Goal: Task Accomplishment & Management: Use online tool/utility

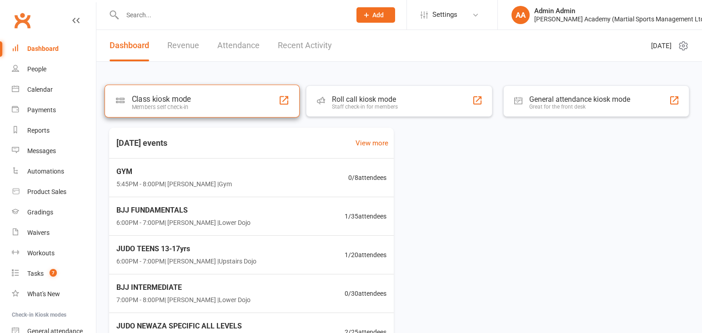
click at [176, 101] on div "Class kiosk mode" at bounding box center [161, 99] width 59 height 9
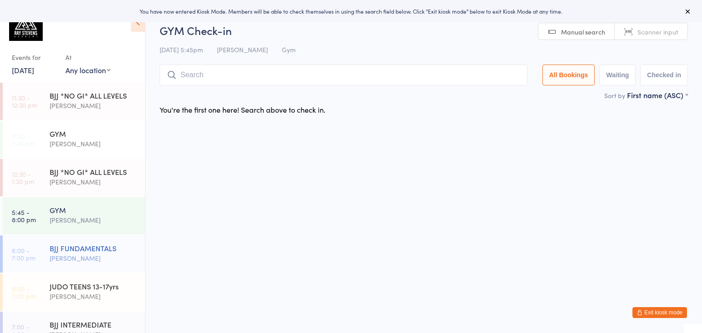
scroll to position [30, 0]
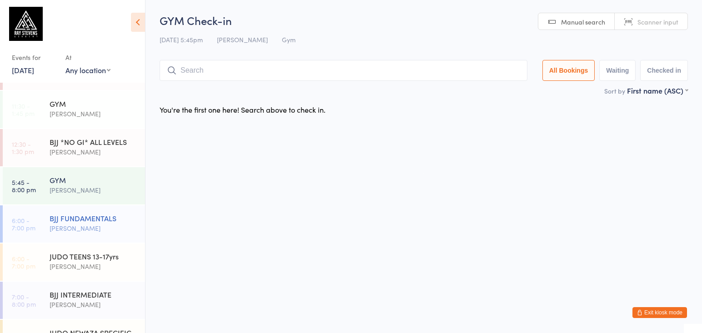
click at [74, 223] on div "BJJ FUNDAMENTALS" at bounding box center [94, 218] width 88 height 10
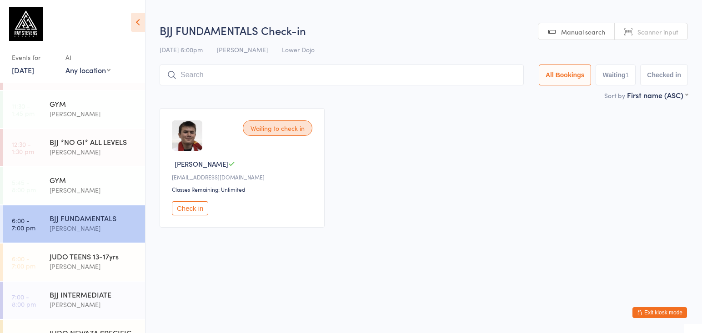
click at [224, 68] on input "search" at bounding box center [342, 75] width 364 height 21
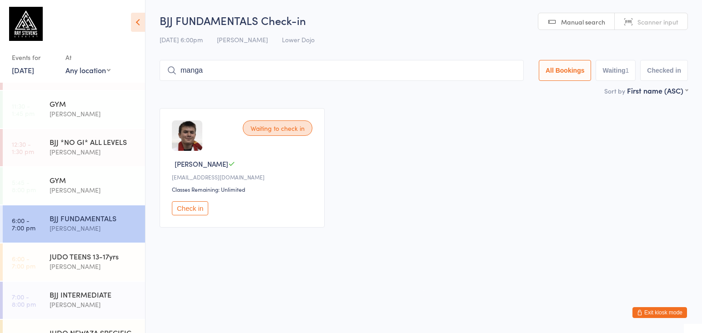
type input "[PERSON_NAME]"
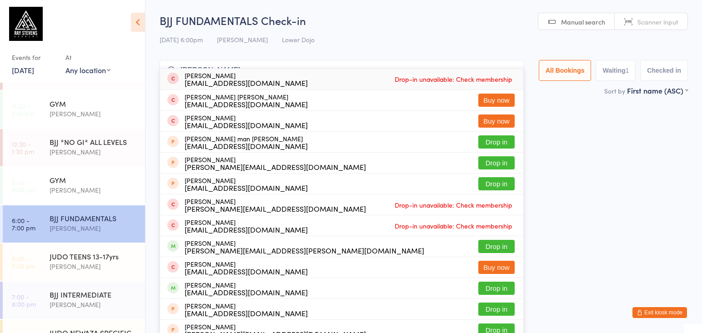
click at [514, 66] on input "[PERSON_NAME]" at bounding box center [342, 70] width 364 height 21
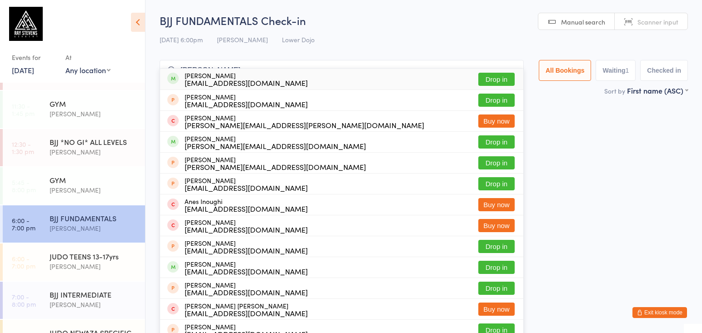
type input "[PERSON_NAME]"
click at [489, 79] on button "Drop in" at bounding box center [496, 79] width 36 height 13
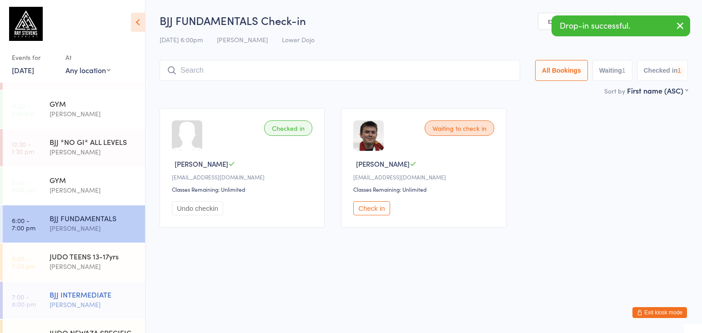
click at [99, 301] on div "[PERSON_NAME]" at bounding box center [94, 304] width 88 height 10
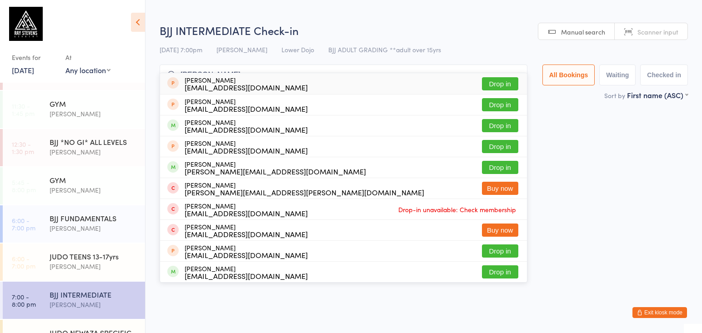
type input "bilk"
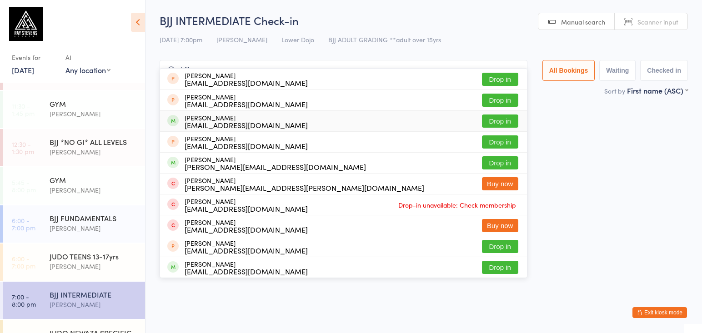
drag, startPoint x: 147, startPoint y: 266, endPoint x: 509, endPoint y: 13, distance: 441.5
click at [496, 124] on button "Drop in" at bounding box center [500, 121] width 36 height 13
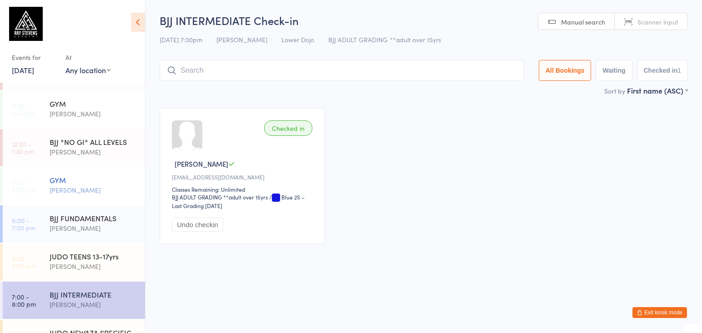
scroll to position [48, 0]
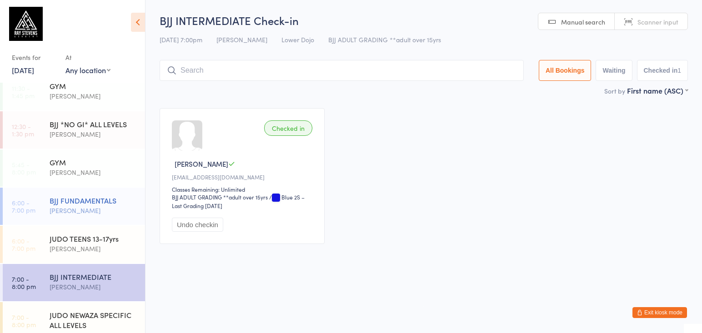
click at [114, 202] on div "BJJ FUNDAMENTALS" at bounding box center [94, 200] width 88 height 10
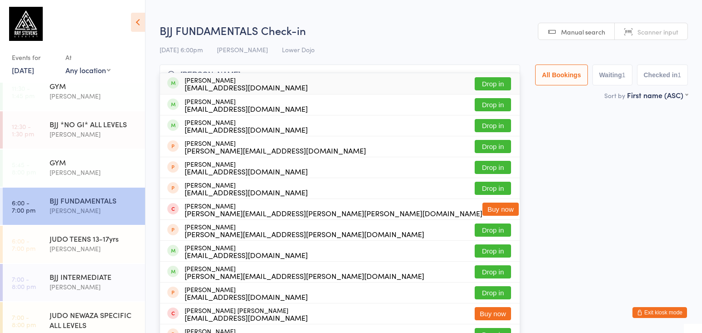
type input "[PERSON_NAME]"
click at [478, 85] on button "Drop in" at bounding box center [492, 83] width 36 height 13
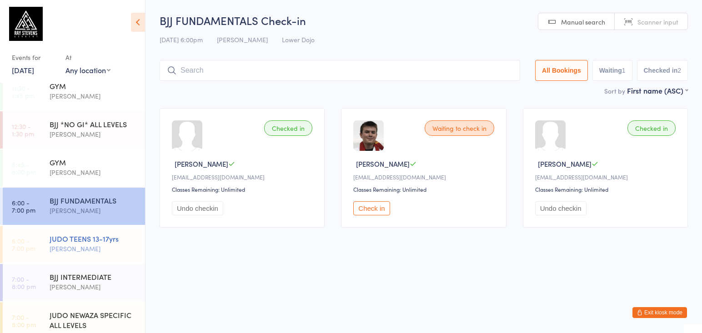
click at [138, 229] on div "JUDO TEENS 13-17yrs [PERSON_NAME]" at bounding box center [97, 244] width 95 height 36
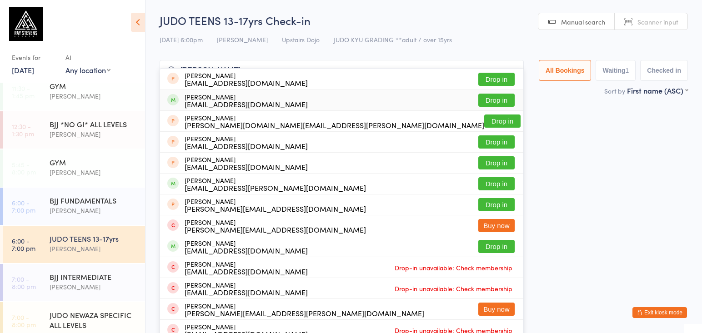
type input "[PERSON_NAME]"
click at [498, 103] on button "Drop in" at bounding box center [496, 100] width 36 height 13
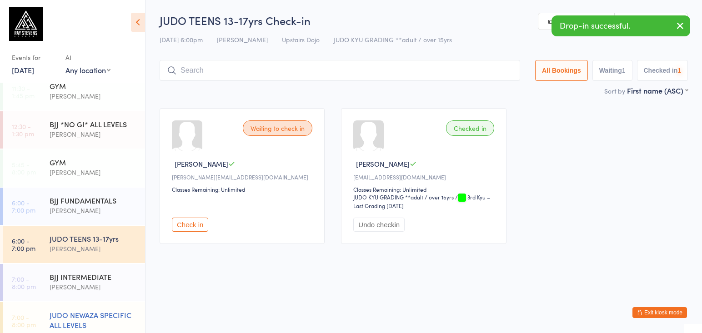
click at [120, 319] on div "JUDO NEWAZA SPECIFIC ALL LEVELS" at bounding box center [94, 320] width 88 height 20
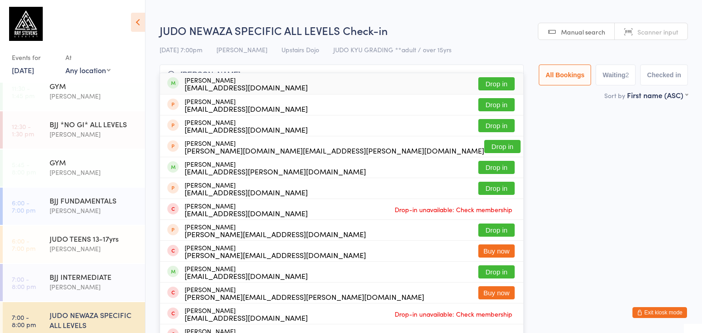
type input "[PERSON_NAME]"
drag, startPoint x: 317, startPoint y: 159, endPoint x: 465, endPoint y: 90, distance: 164.1
click at [484, 84] on button "Drop in" at bounding box center [496, 83] width 36 height 13
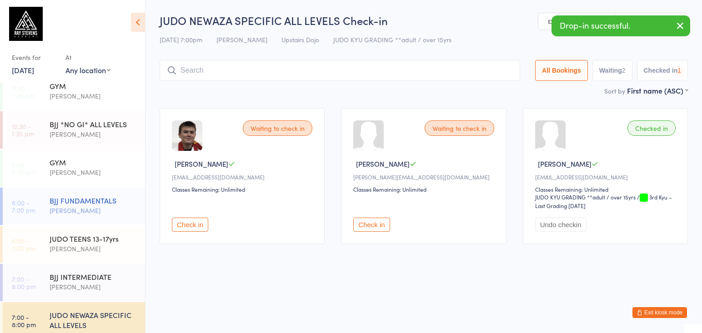
click at [97, 193] on div "BJJ FUNDAMENTALS [PERSON_NAME]" at bounding box center [97, 206] width 95 height 36
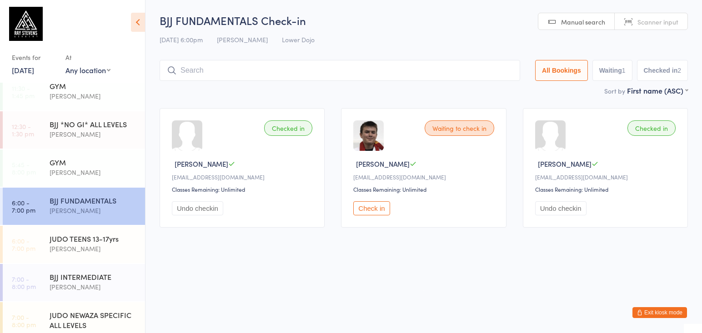
drag, startPoint x: 65, startPoint y: 232, endPoint x: 168, endPoint y: 158, distance: 126.9
click at [65, 232] on div "JUDO TEENS 13-17yrs [PERSON_NAME]" at bounding box center [97, 244] width 95 height 36
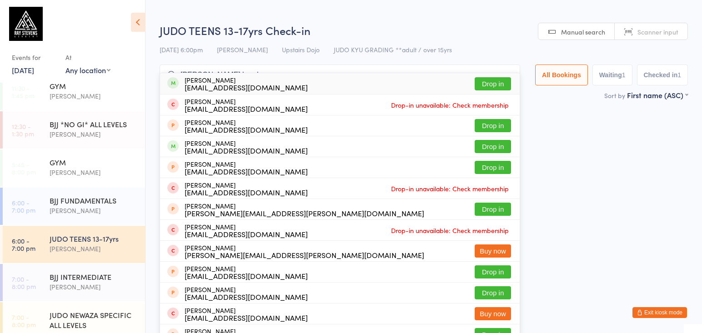
type input "[PERSON_NAME] brookw"
drag, startPoint x: 475, startPoint y: 85, endPoint x: 436, endPoint y: 104, distance: 43.5
click at [476, 84] on button "Drop in" at bounding box center [492, 83] width 36 height 13
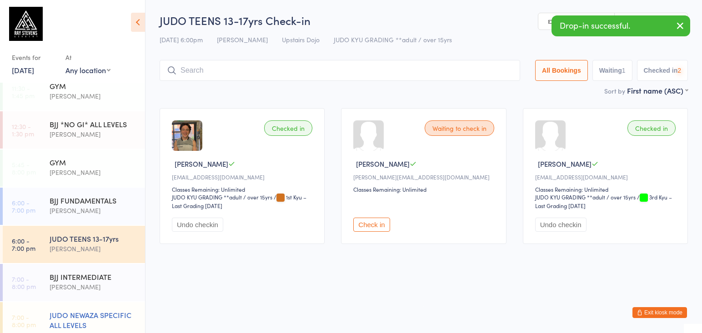
click at [85, 315] on div "JUDO NEWAZA SPECIFIC ALL LEVELS" at bounding box center [94, 320] width 88 height 20
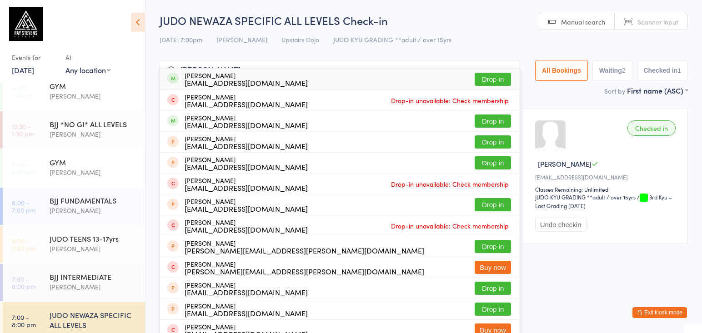
type input "[PERSON_NAME]"
click at [493, 75] on button "Drop in" at bounding box center [492, 79] width 36 height 13
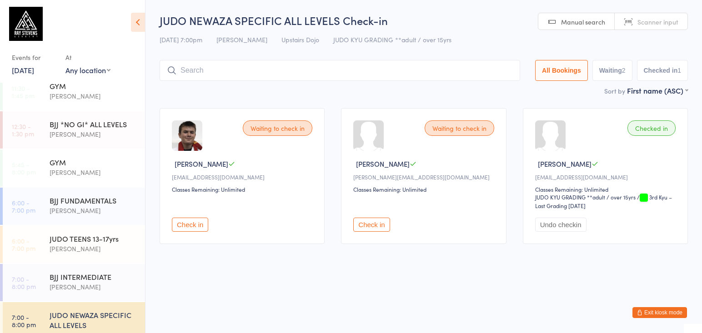
scroll to position [3, 0]
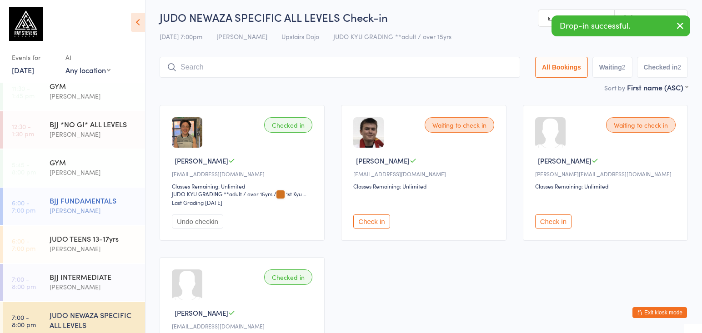
click at [101, 196] on div "BJJ FUNDAMENTALS" at bounding box center [94, 200] width 88 height 10
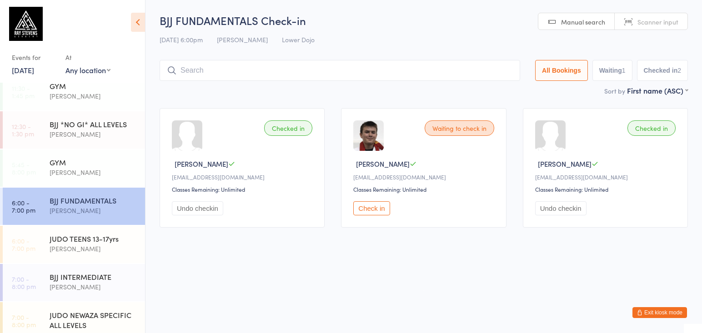
click at [229, 67] on input "search" at bounding box center [340, 70] width 360 height 21
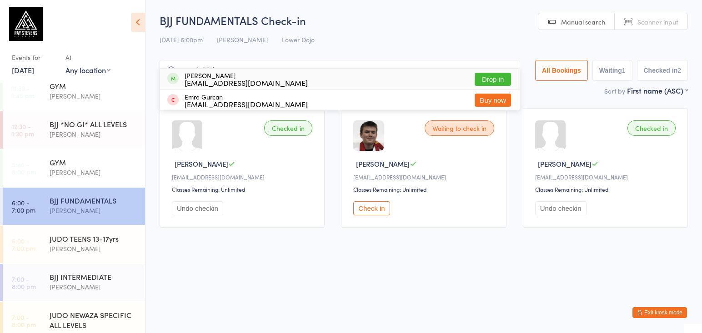
type input "emrah bloc"
drag, startPoint x: 229, startPoint y: 67, endPoint x: 496, endPoint y: 79, distance: 267.9
click at [496, 79] on button "Drop in" at bounding box center [492, 79] width 36 height 13
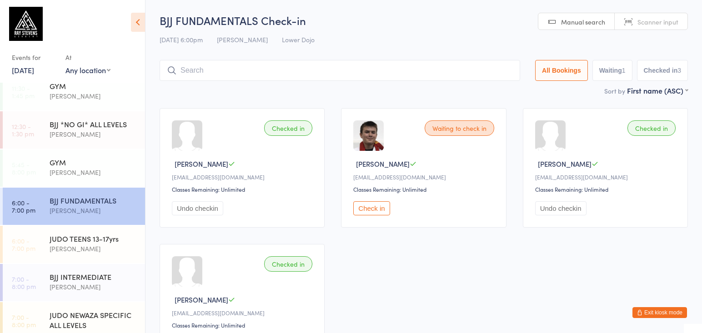
click at [202, 67] on input "search" at bounding box center [340, 70] width 360 height 21
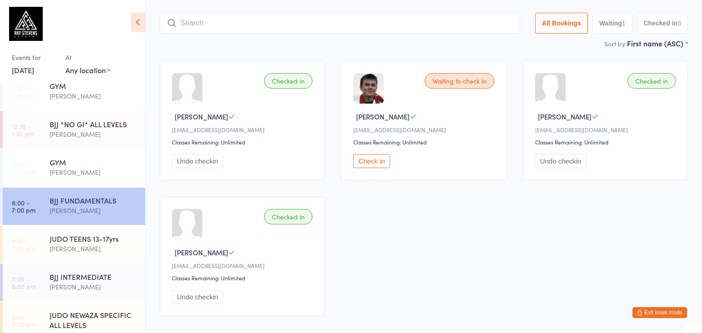
scroll to position [60, 0]
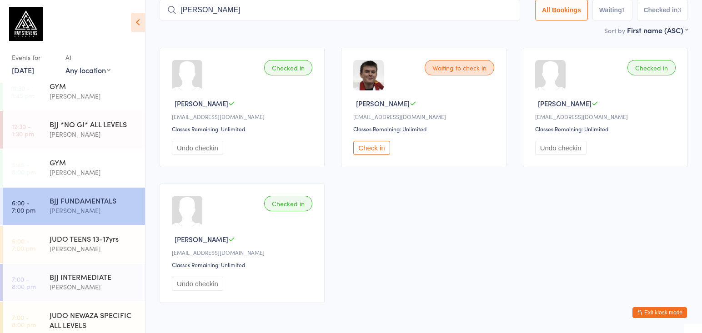
type input "[PERSON_NAME]"
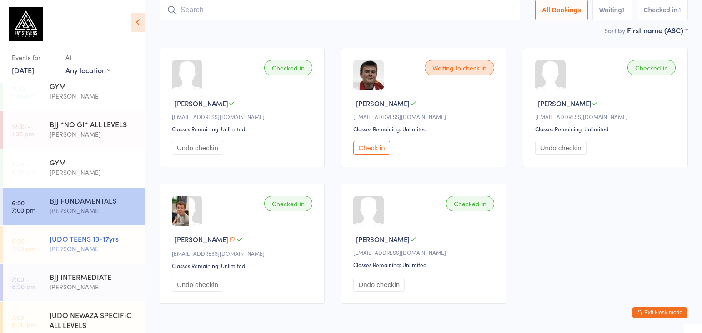
click at [90, 257] on div "JUDO TEENS 13-17yrs [PERSON_NAME]" at bounding box center [97, 244] width 95 height 36
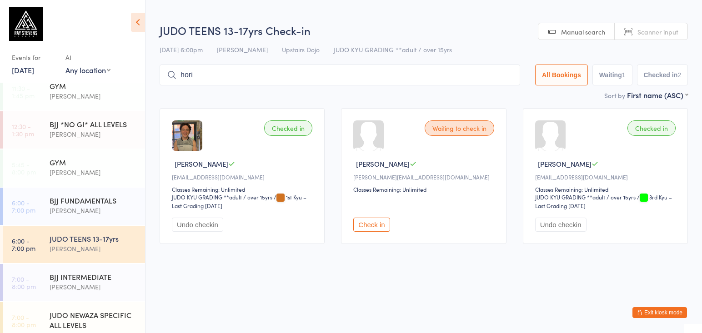
type input "horia"
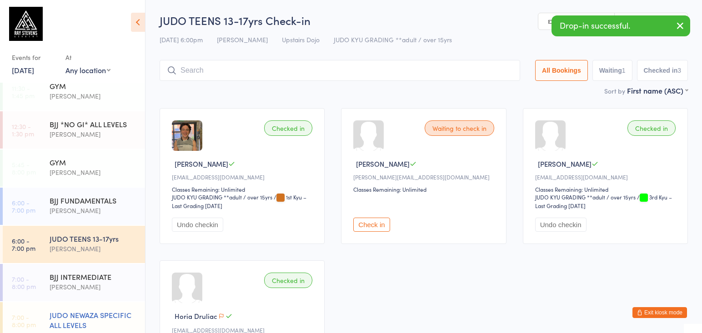
click at [119, 312] on div "JUDO NEWAZA SPECIFIC ALL LEVELS" at bounding box center [94, 320] width 88 height 20
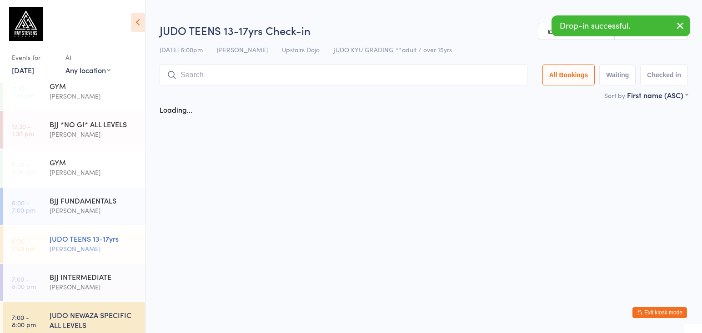
scroll to position [74, 0]
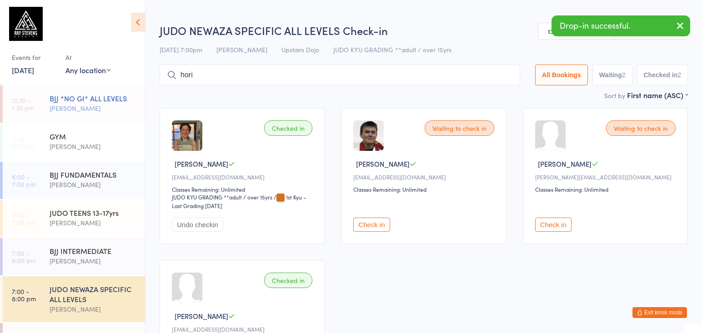
type input "horia"
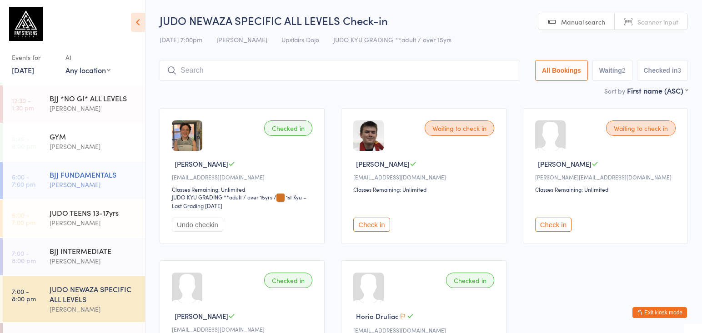
click at [116, 183] on div "[PERSON_NAME]" at bounding box center [94, 184] width 88 height 10
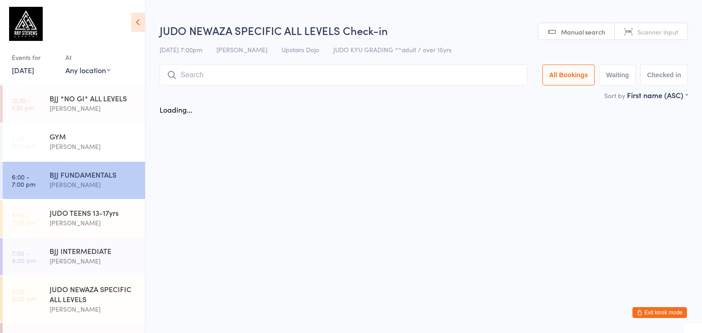
scroll to position [74, 0]
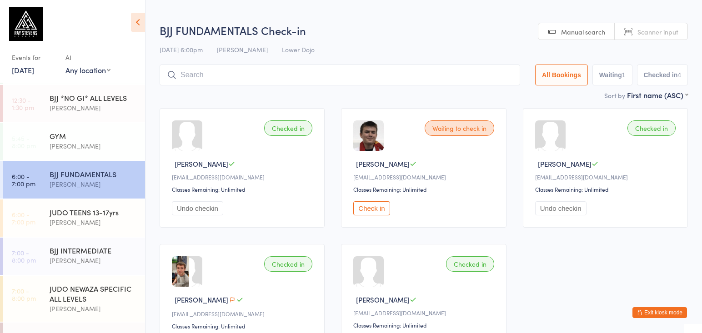
click at [215, 70] on input "search" at bounding box center [340, 75] width 360 height 21
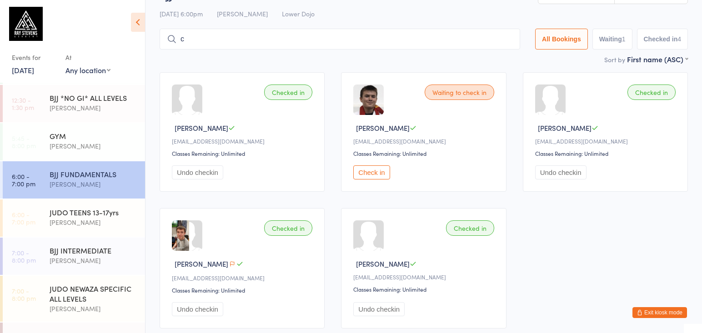
scroll to position [42, 0]
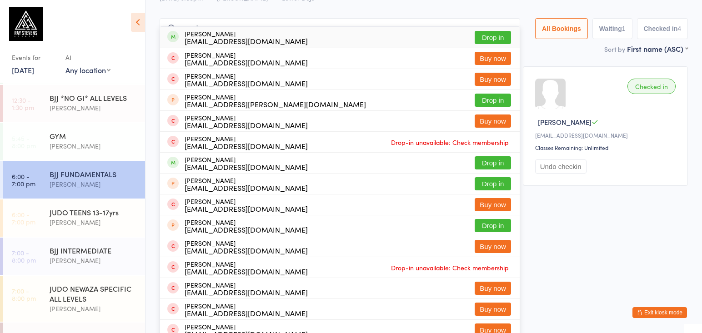
type input "cars key"
click at [492, 36] on button "Drop in" at bounding box center [492, 37] width 36 height 13
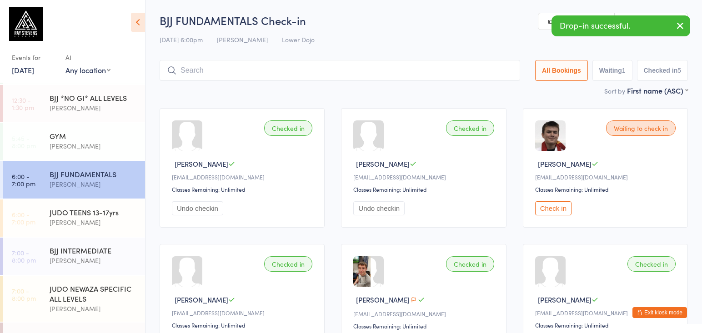
scroll to position [0, 0]
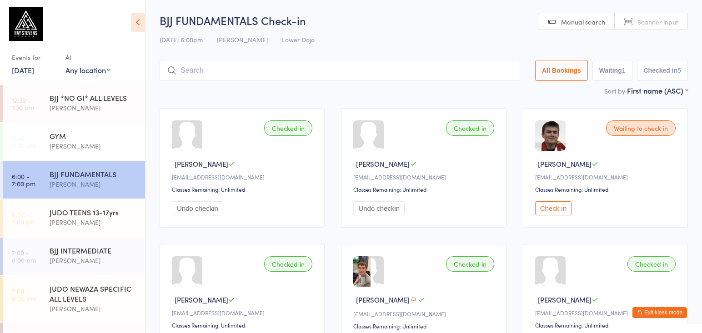
click at [213, 68] on input "search" at bounding box center [340, 70] width 360 height 21
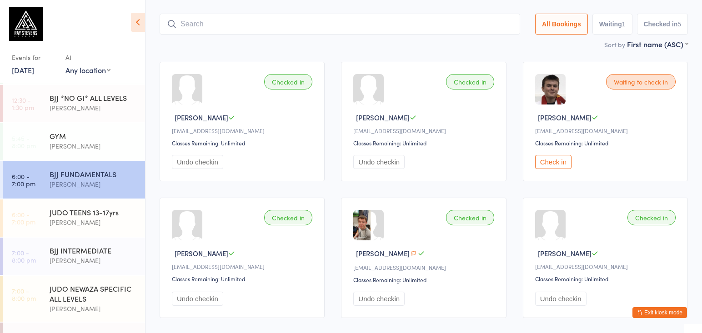
scroll to position [60, 0]
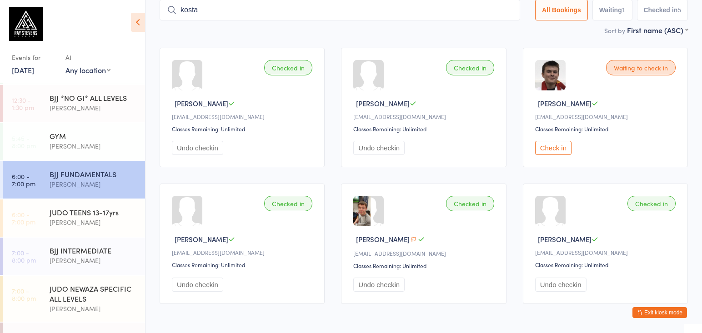
type input "kostas"
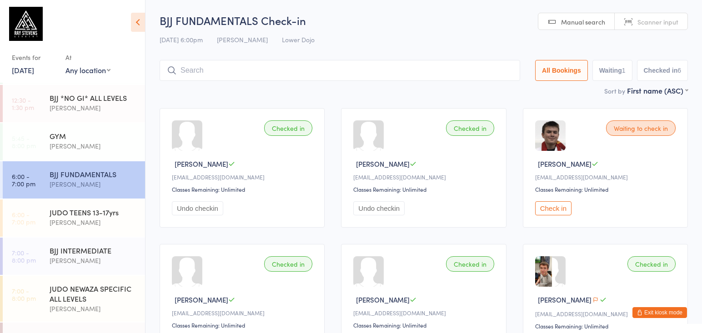
scroll to position [0, 0]
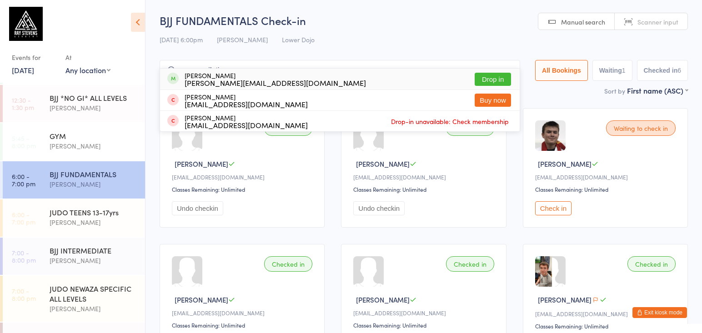
type input "gorse vailati"
click at [484, 79] on button "Drop in" at bounding box center [492, 79] width 36 height 13
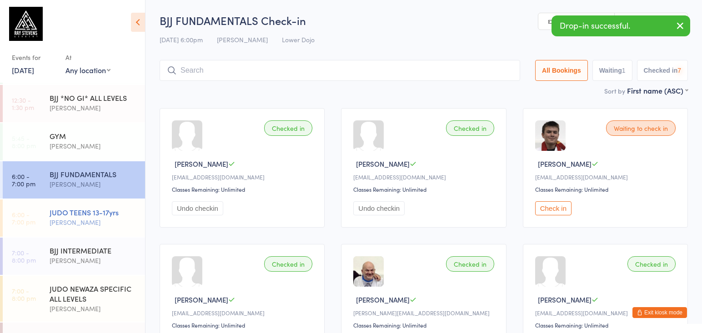
click at [109, 225] on div "[PERSON_NAME]" at bounding box center [94, 222] width 88 height 10
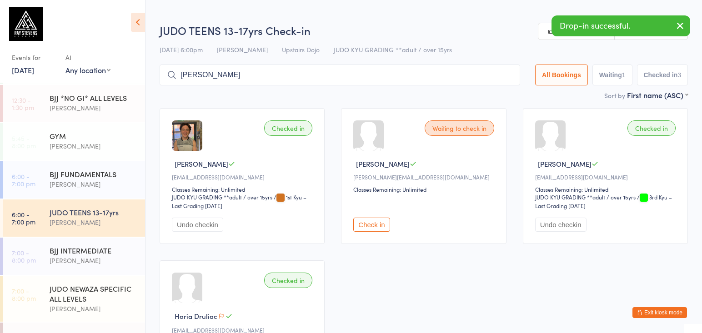
type input "[PERSON_NAME]"
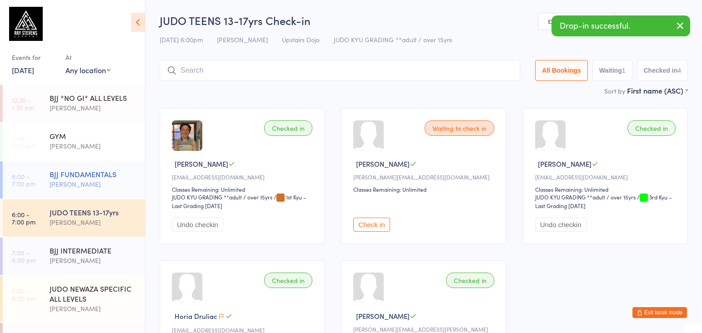
click at [41, 180] on link "6:00 - 7:00 pm BJJ FUNDAMENTALS [PERSON_NAME]" at bounding box center [74, 179] width 142 height 37
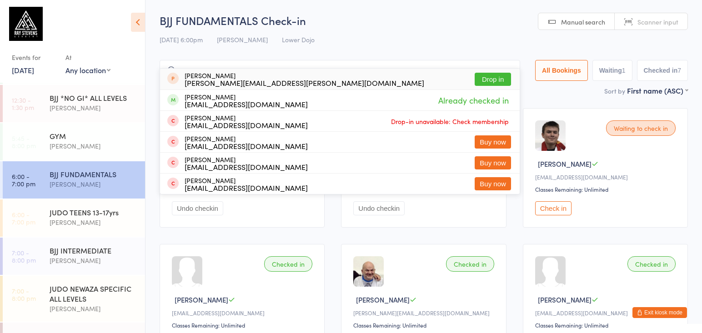
type input "s"
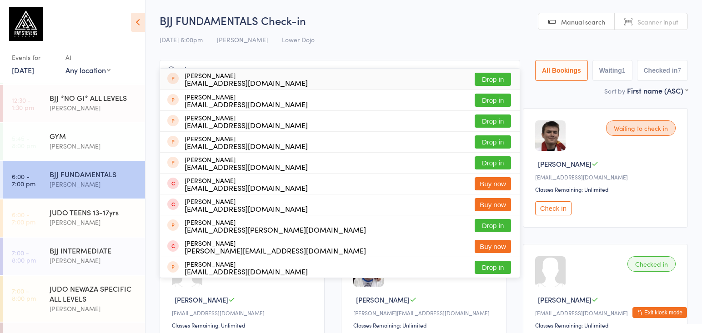
type input "n"
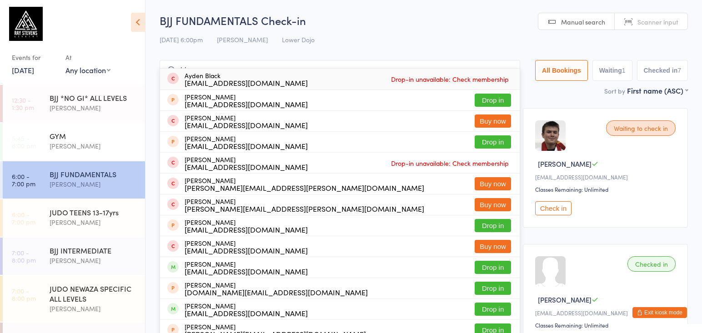
type input "b"
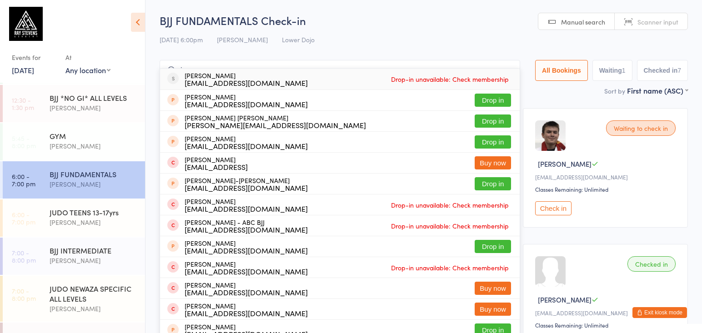
type input "j"
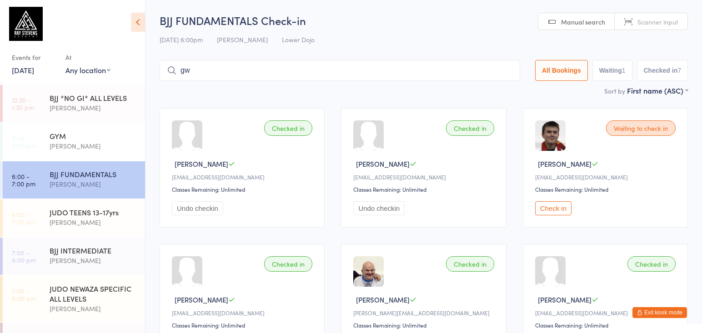
type input "g"
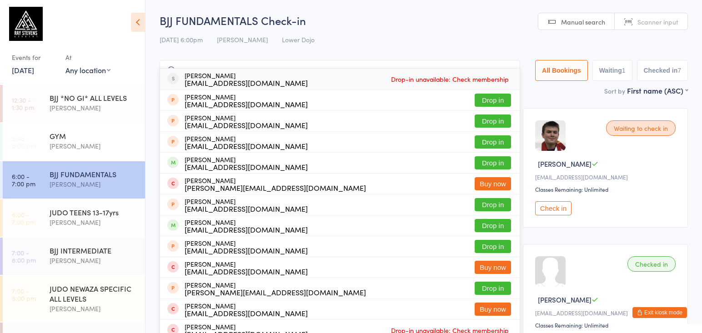
type input "g"
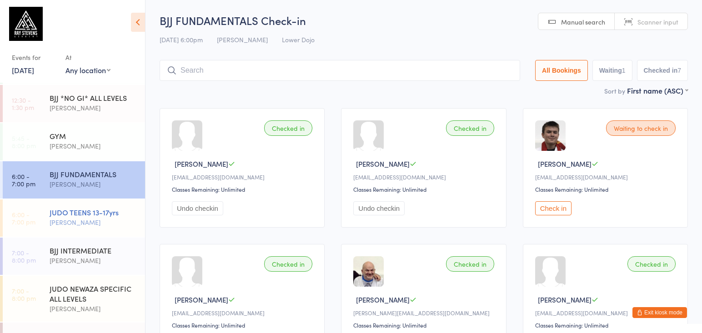
click at [132, 212] on div "JUDO TEENS 13-17yrs" at bounding box center [94, 212] width 88 height 10
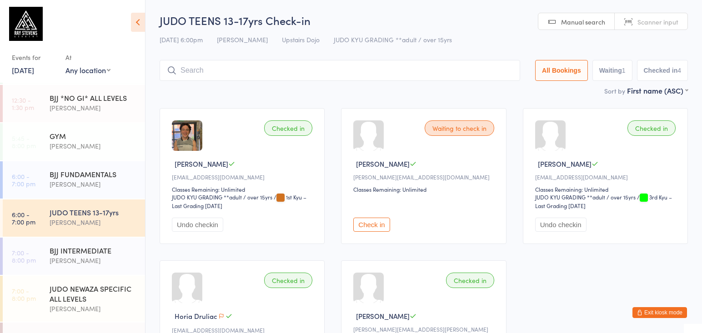
scroll to position [3, 0]
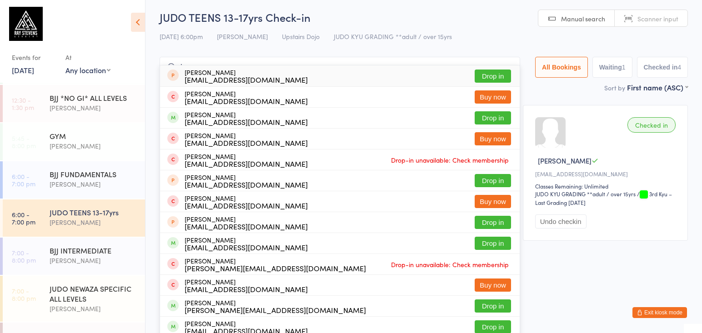
type input "h"
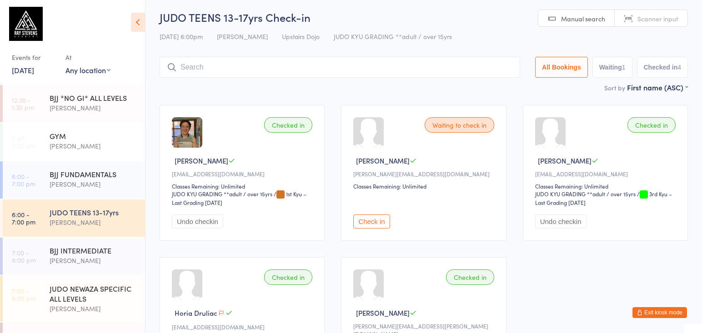
click at [34, 66] on link "[DATE]" at bounding box center [23, 70] width 22 height 10
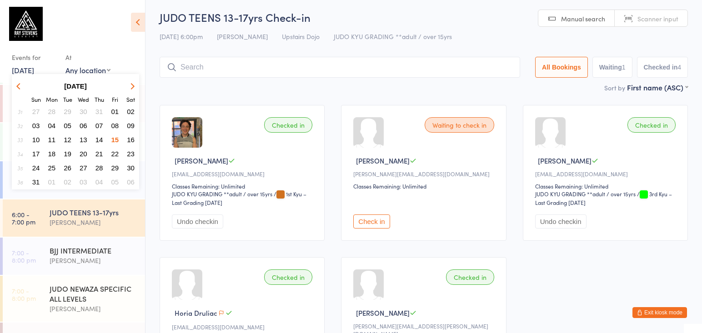
click at [84, 139] on span "13" at bounding box center [84, 140] width 8 height 8
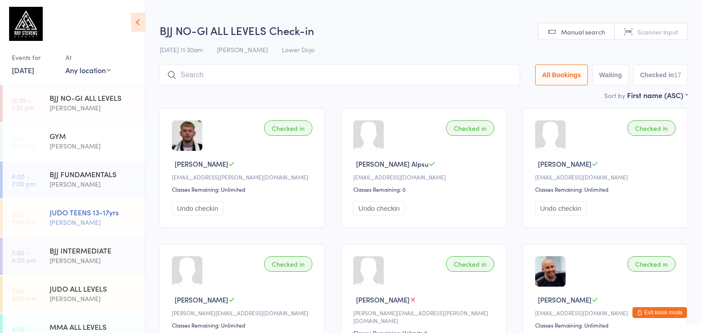
click at [105, 211] on div "JUDO TEENS 13-17yrs" at bounding box center [94, 212] width 88 height 10
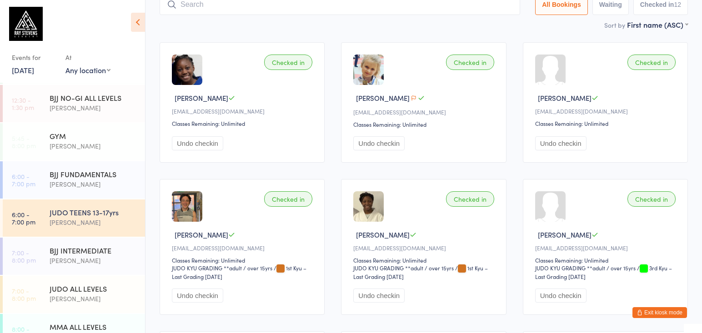
scroll to position [67, 0]
click at [34, 70] on link "[DATE]" at bounding box center [23, 70] width 22 height 10
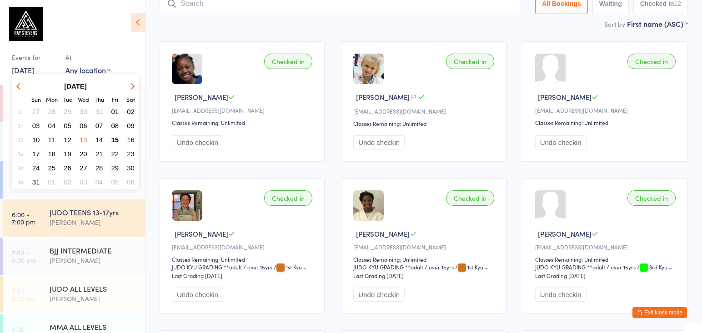
click at [116, 139] on span "15" at bounding box center [115, 140] width 8 height 8
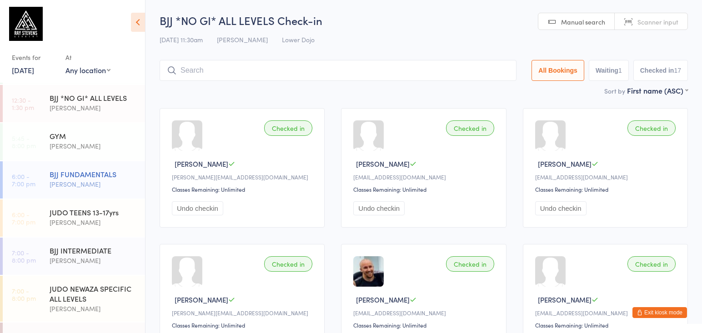
click at [110, 180] on div "[PERSON_NAME]" at bounding box center [94, 184] width 88 height 10
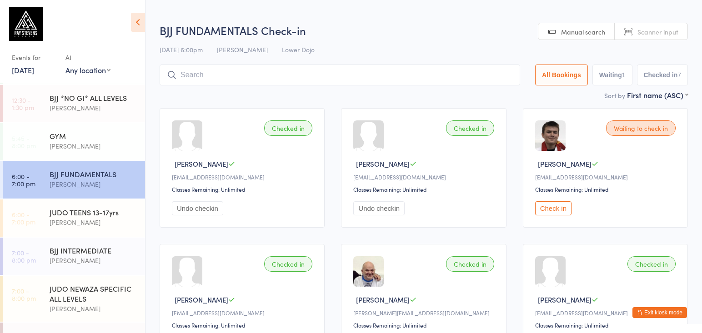
click at [563, 210] on button "Check in" at bounding box center [553, 208] width 36 height 14
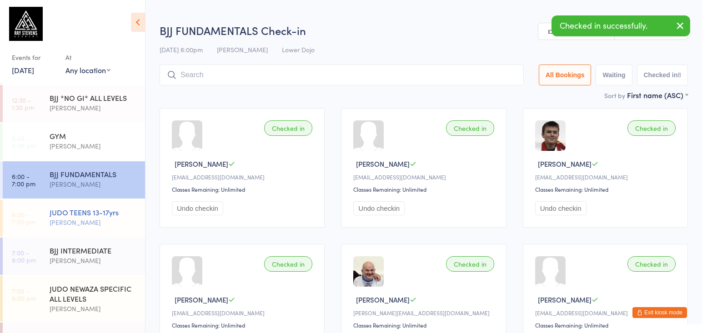
click at [80, 229] on div "JUDO TEENS 13-17yrs [PERSON_NAME]" at bounding box center [97, 217] width 95 height 36
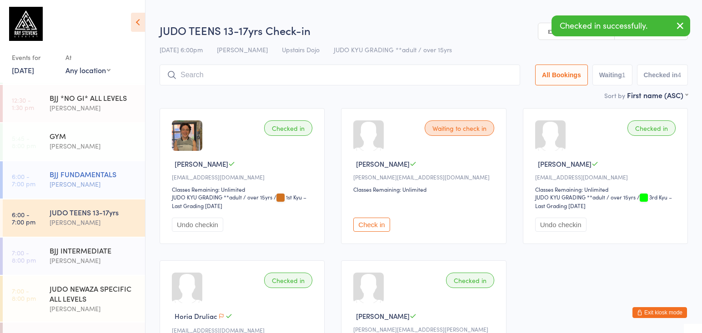
click at [94, 194] on div "BJJ FUNDAMENTALS [PERSON_NAME]" at bounding box center [97, 179] width 95 height 36
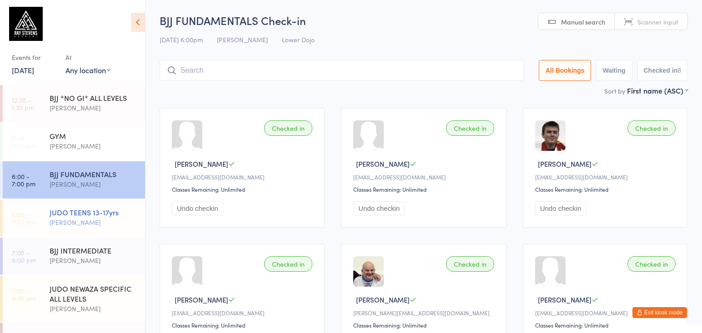
click at [128, 219] on div "[PERSON_NAME]" at bounding box center [94, 222] width 88 height 10
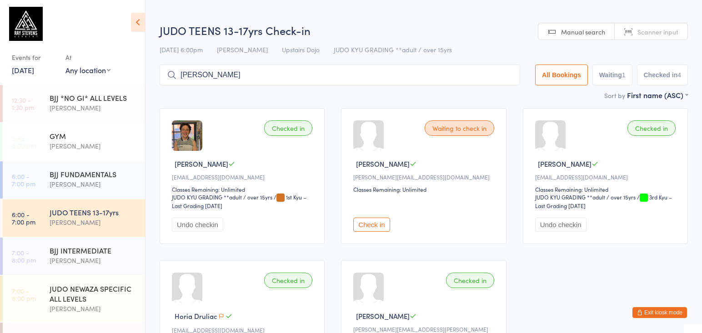
type input "[PERSON_NAME]"
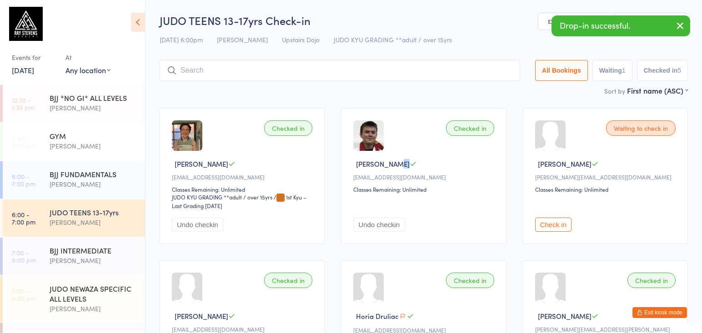
drag, startPoint x: 391, startPoint y: 168, endPoint x: 385, endPoint y: 168, distance: 5.9
click at [385, 168] on span "[PERSON_NAME]" at bounding box center [383, 164] width 54 height 10
click at [397, 172] on div "Checked in [PERSON_NAME] [EMAIL_ADDRESS][DOMAIN_NAME] Classes Remaining: Unlimi…" at bounding box center [423, 176] width 165 height 136
click at [394, 169] on span "[PERSON_NAME]" at bounding box center [383, 164] width 54 height 10
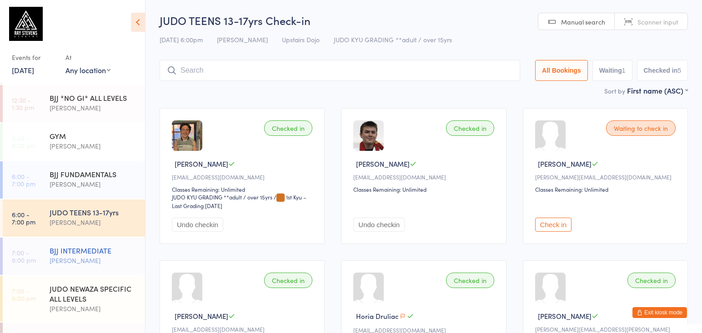
click at [110, 244] on div "BJJ INTERMEDIATE [PERSON_NAME]" at bounding box center [97, 256] width 95 height 36
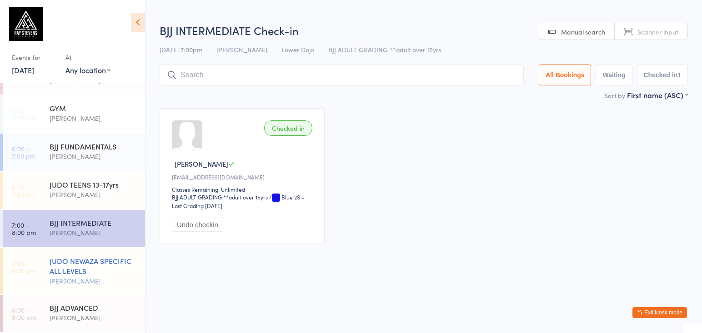
scroll to position [102, 0]
click at [107, 260] on div "JUDO NEWAZA SPECIFIC ALL LEVELS" at bounding box center [94, 266] width 88 height 20
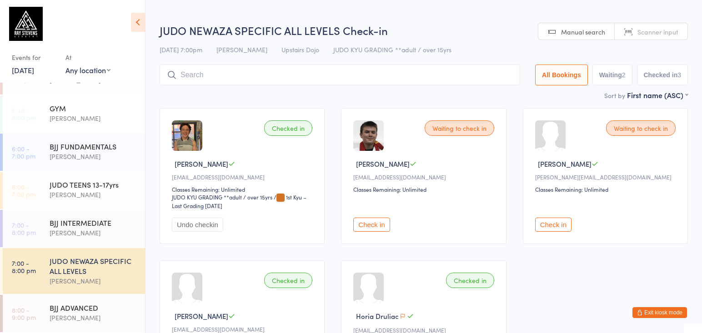
click at [372, 226] on button "Check in" at bounding box center [371, 225] width 36 height 14
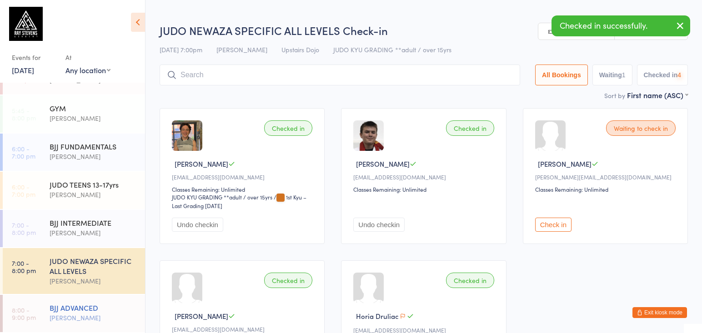
click at [89, 310] on div "BJJ ADVANCED" at bounding box center [94, 308] width 88 height 10
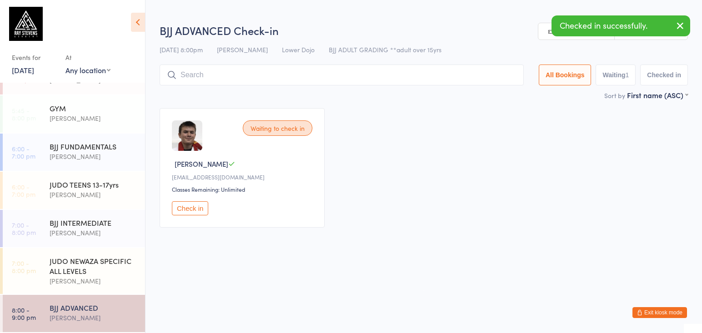
click at [184, 212] on button "Check in" at bounding box center [190, 208] width 36 height 14
click at [89, 148] on div "BJJ FUNDAMENTALS" at bounding box center [94, 146] width 88 height 10
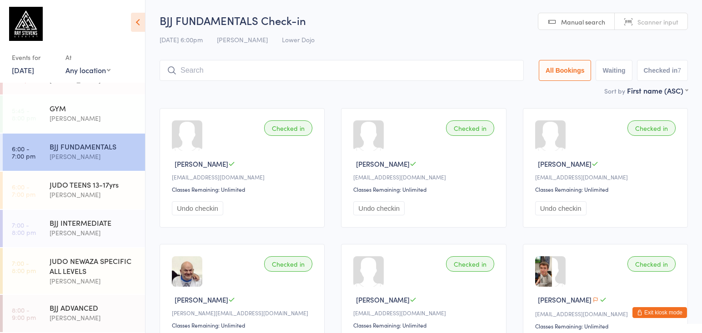
click at [192, 69] on input "search" at bounding box center [342, 70] width 364 height 21
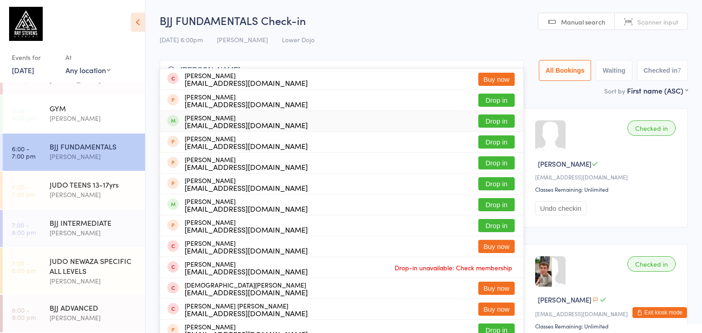
type input "[PERSON_NAME]"
click at [489, 122] on button "Drop in" at bounding box center [496, 121] width 36 height 13
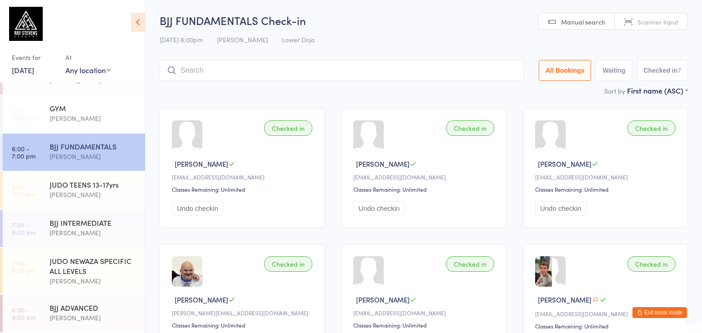
click at [489, 122] on div "Checked in Carskey [PERSON_NAME] [EMAIL_ADDRESS][DOMAIN_NAME] Classes Remaining…" at bounding box center [423, 168] width 165 height 120
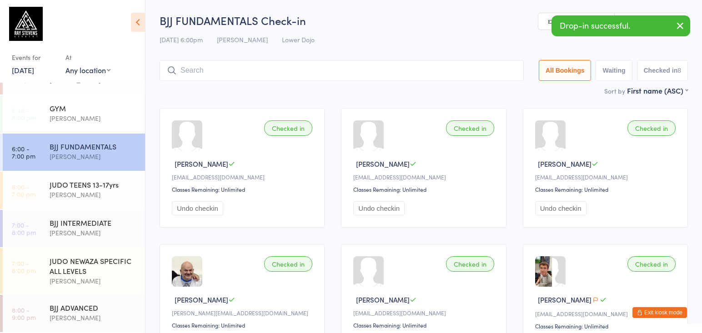
click at [474, 108] on div "Checked in [PERSON_NAME] [EMAIL_ADDRESS][DOMAIN_NAME] Classes Remaining: Unlimi…" at bounding box center [423, 304] width 544 height 409
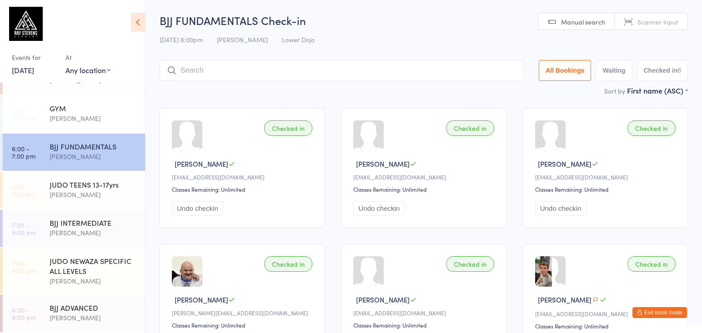
drag, startPoint x: 331, startPoint y: 92, endPoint x: 281, endPoint y: 94, distance: 49.6
click at [329, 93] on div "Sort by First name (ASC) First name (ASC) First name (DESC) Last name (ASC) Las…" at bounding box center [424, 90] width 528 height 10
click at [401, 81] on div at bounding box center [342, 70] width 364 height 21
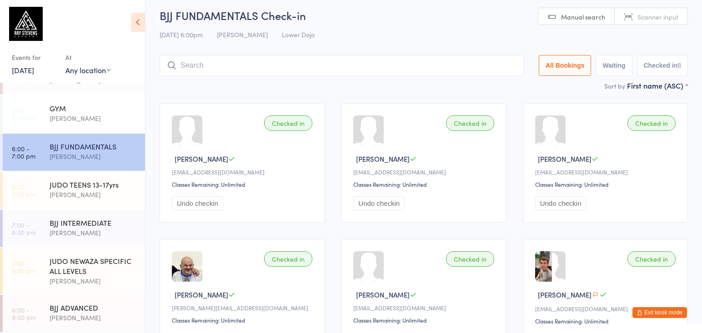
scroll to position [5, 0]
click at [397, 88] on div "Sort by First name (ASC) First name (ASC) First name (DESC) Last name (ASC) Las…" at bounding box center [424, 85] width 528 height 10
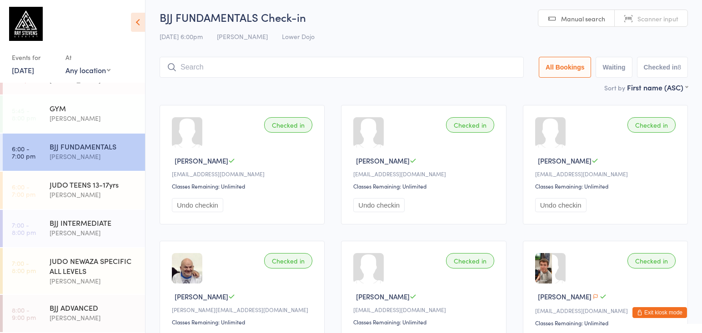
scroll to position [3, 0]
click at [487, 95] on main "BJJ FUNDAMENTALS Check-in [DATE] 6:00pm [PERSON_NAME] Lower Dojo Manual search …" at bounding box center [424, 258] width 528 height 496
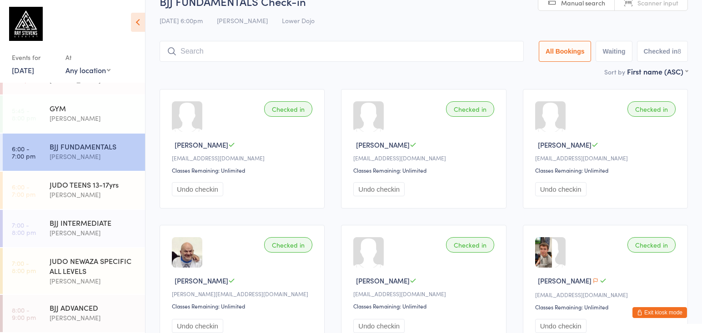
scroll to position [16, 0]
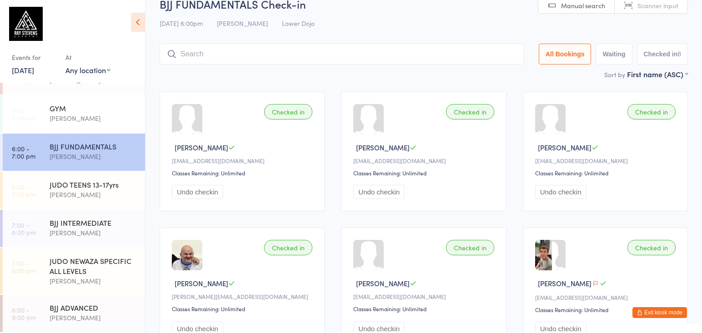
click at [463, 93] on div "Checked in [PERSON_NAME] [EMAIL_ADDRESS][DOMAIN_NAME] Classes Remaining: Unlimi…" at bounding box center [423, 288] width 544 height 409
click at [463, 93] on div "Checked in [PERSON_NAME] [EMAIL_ADDRESS][DOMAIN_NAME] Classes Remaining: Unlimi…" at bounding box center [423, 289] width 544 height 409
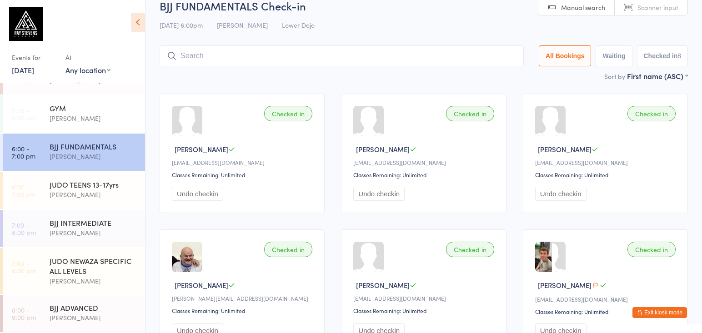
scroll to position [15, 0]
click at [324, 77] on div "Sort by First name (ASC) First name (ASC) First name (DESC) Last name (ASC) Las…" at bounding box center [424, 75] width 528 height 10
click at [34, 71] on link "[DATE]" at bounding box center [23, 70] width 22 height 10
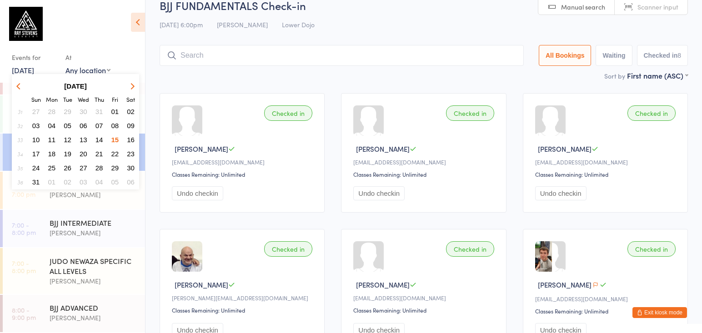
scroll to position [13, 0]
click at [84, 142] on span "13" at bounding box center [84, 140] width 8 height 8
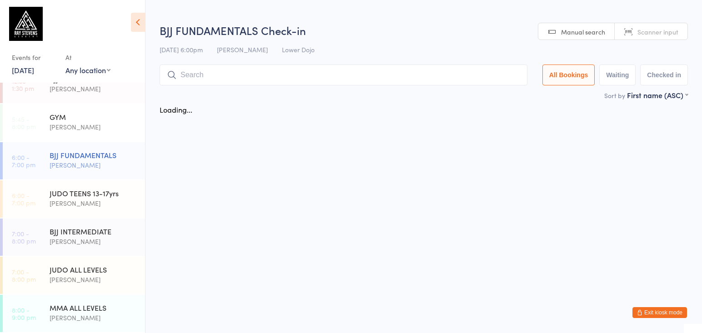
scroll to position [13, 0]
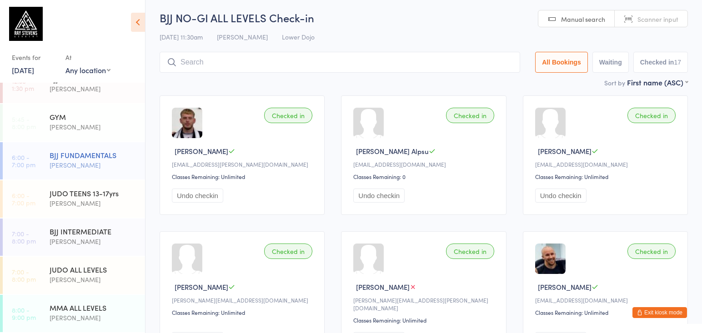
click at [100, 171] on div "BJJ FUNDAMENTALS [PERSON_NAME]" at bounding box center [97, 160] width 95 height 36
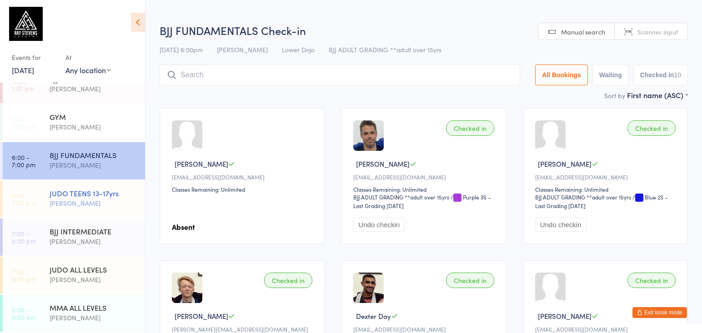
click at [95, 185] on div "JUDO TEENS 13-17yrs [PERSON_NAME]" at bounding box center [97, 198] width 95 height 36
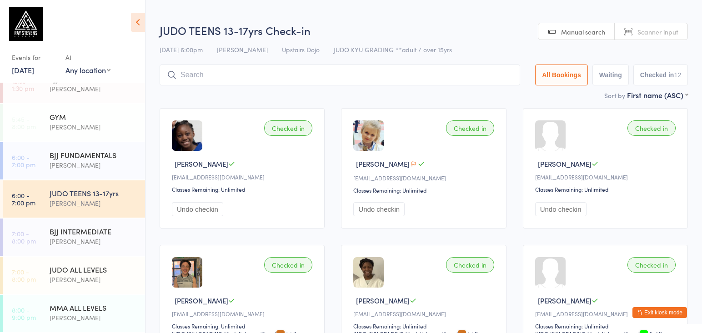
click at [32, 70] on link "[DATE]" at bounding box center [23, 70] width 22 height 10
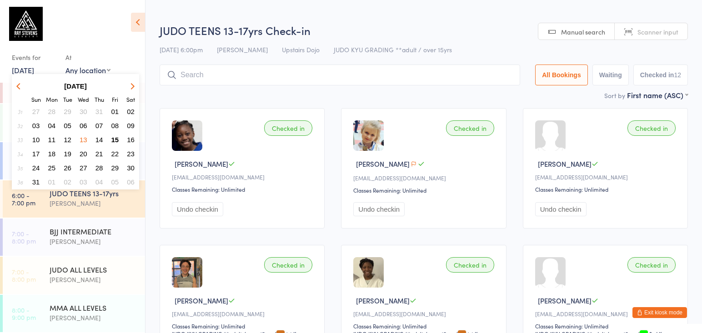
click at [118, 140] on span "15" at bounding box center [115, 140] width 8 height 8
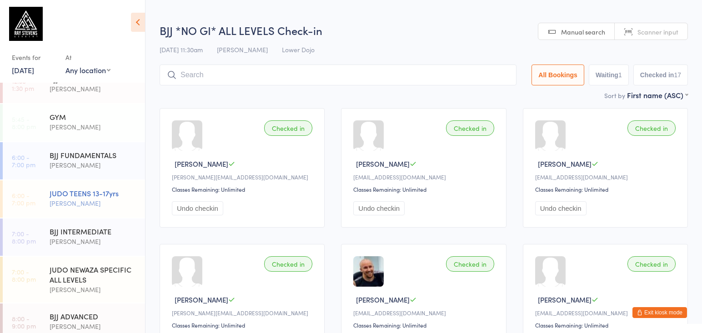
drag, startPoint x: 113, startPoint y: 195, endPoint x: 103, endPoint y: 197, distance: 9.8
click at [112, 195] on div "JUDO TEENS 13-17yrs" at bounding box center [94, 193] width 88 height 10
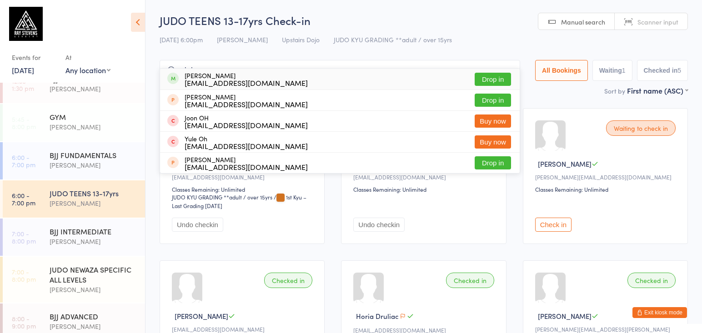
type input "ohdan"
click at [491, 81] on button "Drop in" at bounding box center [492, 79] width 36 height 13
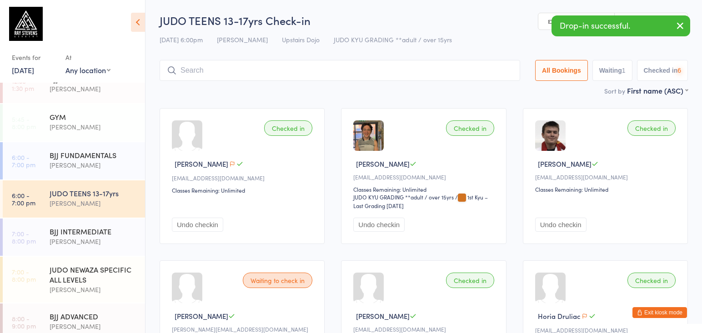
drag, startPoint x: 135, startPoint y: 264, endPoint x: 196, endPoint y: 202, distance: 87.1
click at [136, 263] on div "JUDO NEWAZA SPECIFIC ALL LEVELS [PERSON_NAME]" at bounding box center [97, 280] width 95 height 46
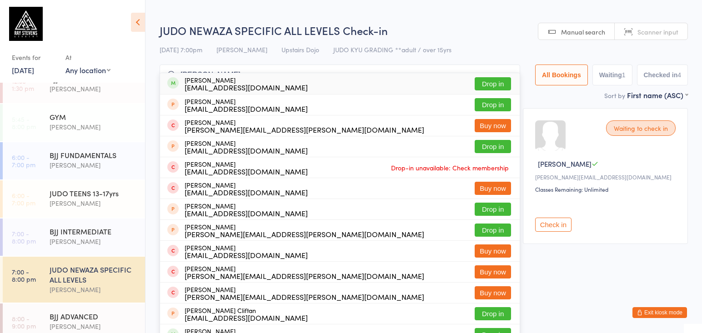
type input "[PERSON_NAME]"
click at [480, 84] on button "Drop in" at bounding box center [492, 83] width 36 height 13
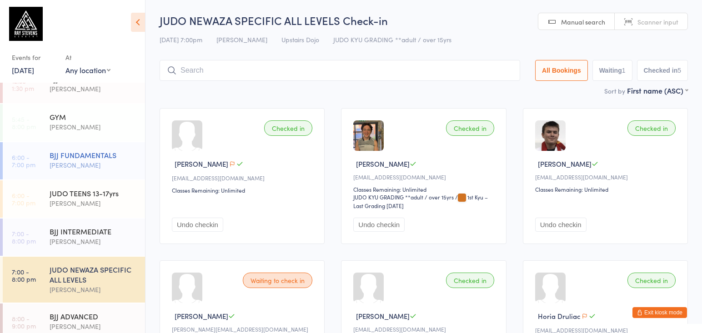
click at [93, 166] on div "[PERSON_NAME]" at bounding box center [94, 165] width 88 height 10
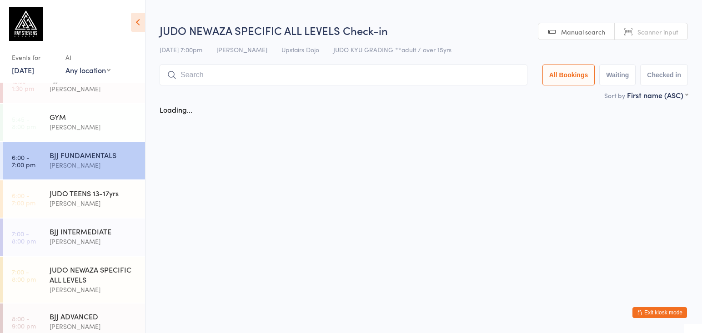
scroll to position [93, 0]
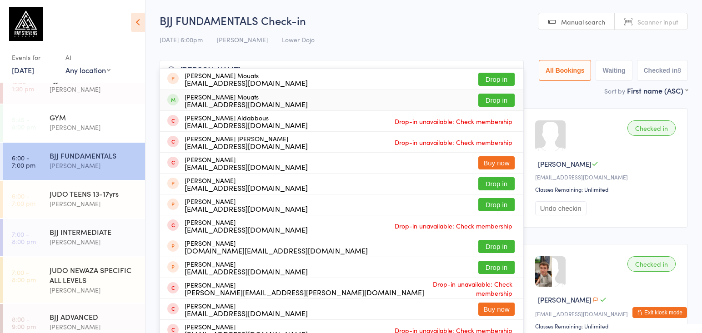
type input "[PERSON_NAME]"
click at [482, 101] on button "Drop in" at bounding box center [496, 100] width 36 height 13
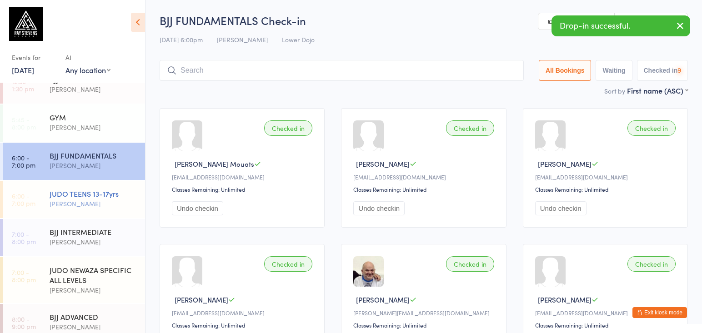
drag, startPoint x: 59, startPoint y: 246, endPoint x: 120, endPoint y: 191, distance: 82.0
click at [64, 244] on div "[PERSON_NAME]" at bounding box center [94, 242] width 88 height 10
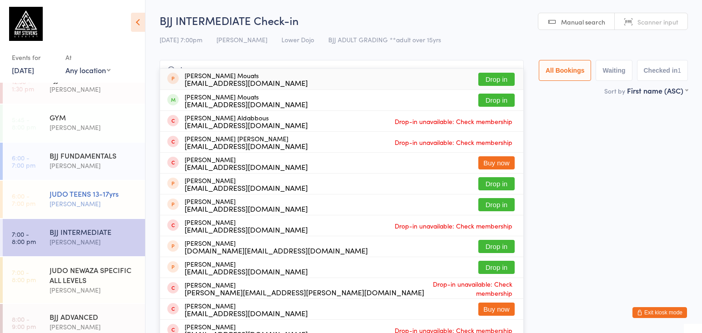
type input "b"
type input "[PERSON_NAME]"
click at [487, 98] on button "Drop in" at bounding box center [496, 100] width 36 height 13
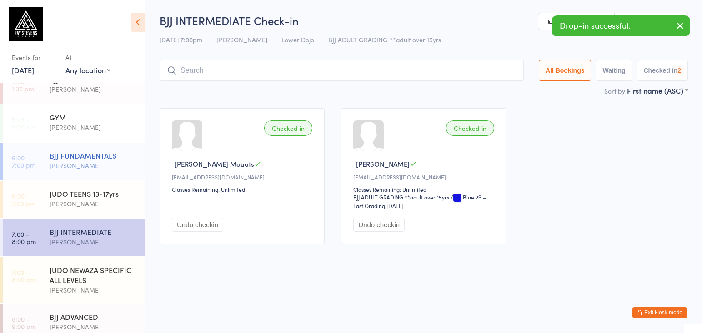
click at [118, 163] on div "[PERSON_NAME]" at bounding box center [94, 165] width 88 height 10
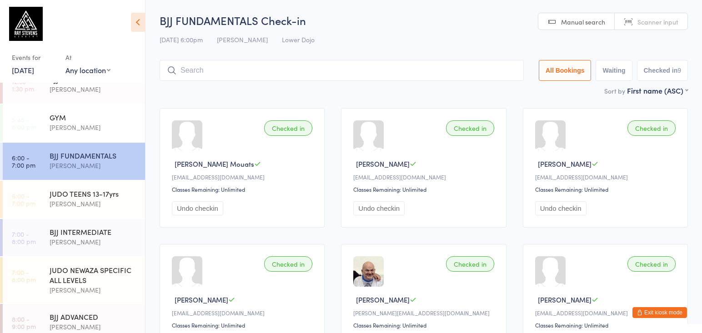
click at [202, 62] on input "search" at bounding box center [342, 70] width 364 height 21
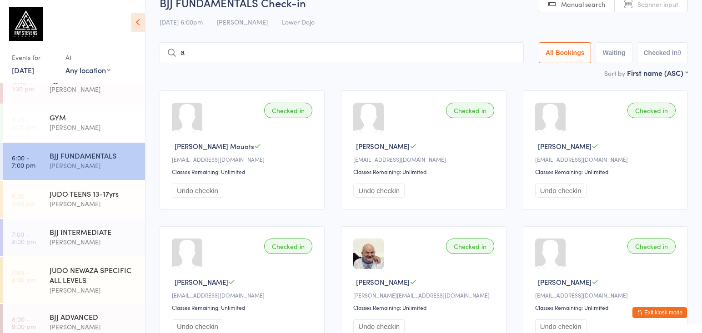
scroll to position [47, 0]
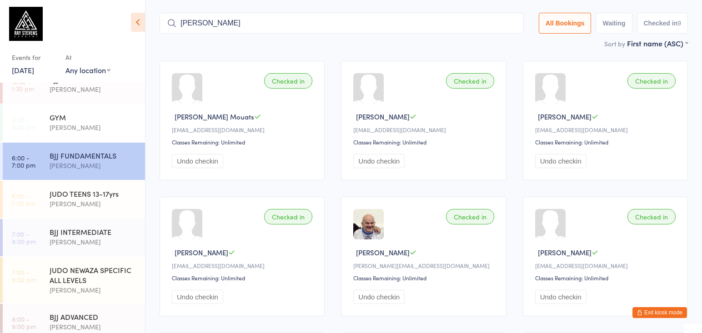
type input "[PERSON_NAME]"
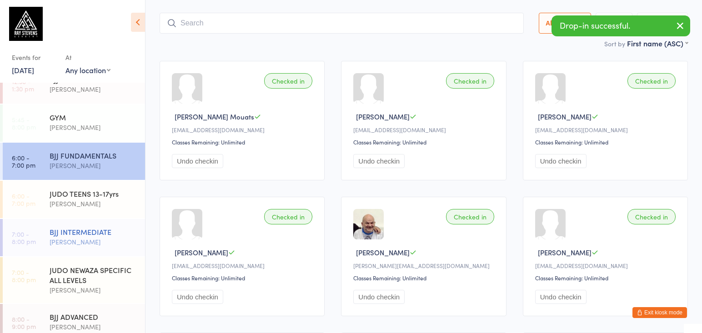
click at [118, 231] on div "BJJ INTERMEDIATE" at bounding box center [94, 232] width 88 height 10
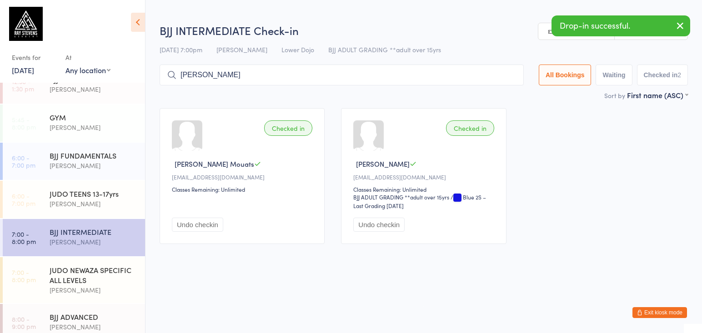
type input "[PERSON_NAME]"
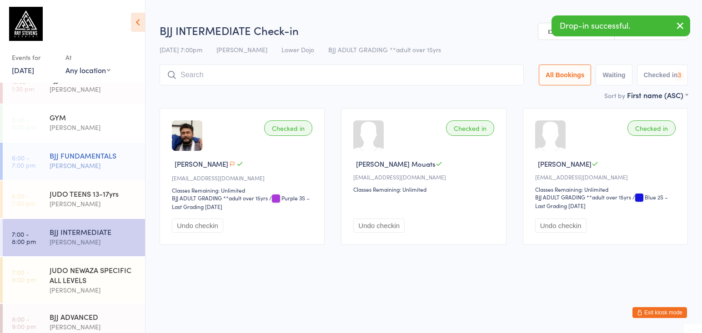
click at [33, 167] on time "6:00 - 7:00 pm" at bounding box center [24, 161] width 24 height 15
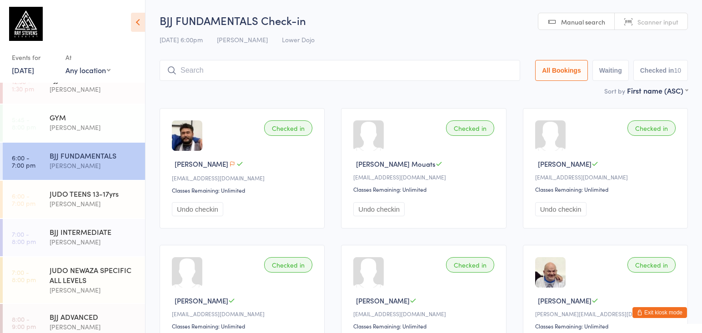
click at [34, 68] on link "[DATE]" at bounding box center [23, 70] width 22 height 10
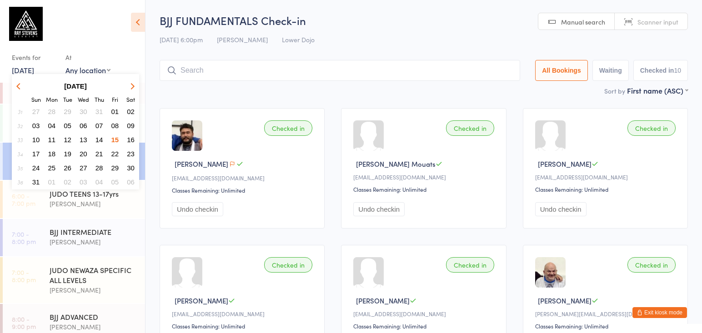
click at [130, 137] on span "16" at bounding box center [131, 140] width 8 height 8
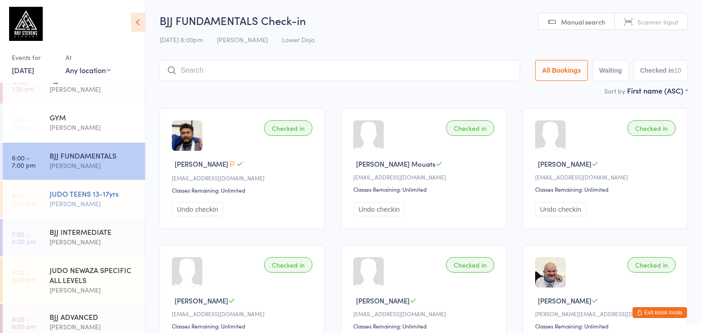
scroll to position [0, 0]
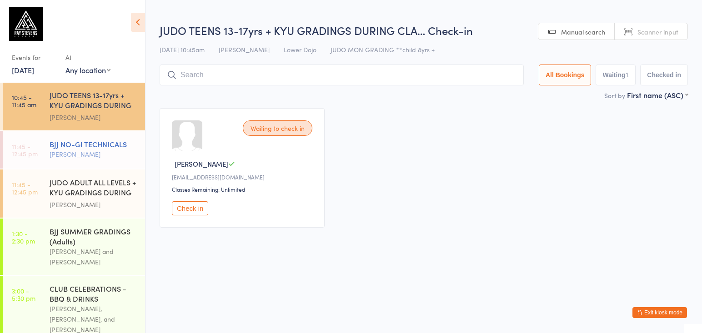
click at [109, 149] on div "[PERSON_NAME]" at bounding box center [94, 154] width 88 height 10
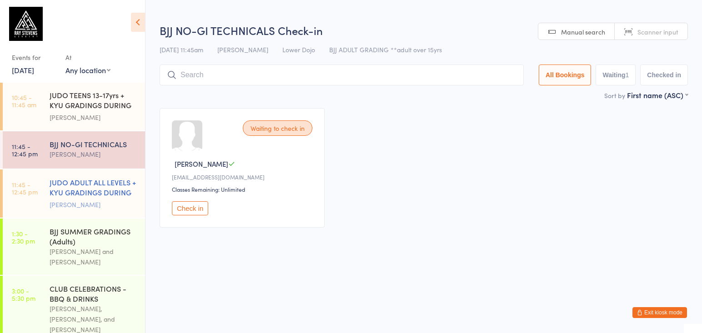
click at [117, 178] on div "JUDO ADULT ALL LEVELS + KYU GRADINGS DURING CLASS" at bounding box center [94, 188] width 88 height 22
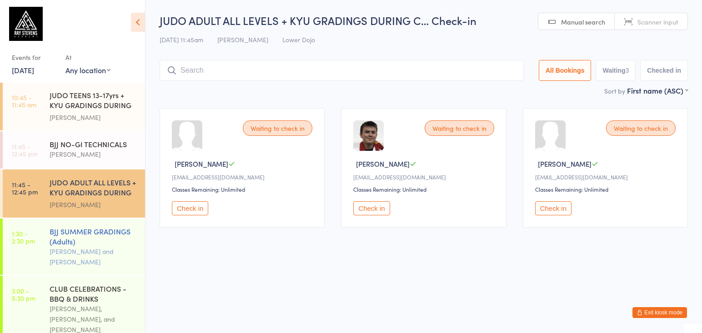
click at [75, 236] on div "BJJ SUMMER GRADINGS (Adults)" at bounding box center [94, 236] width 88 height 20
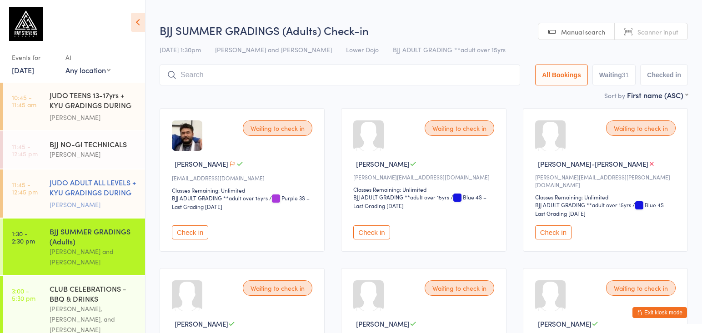
drag, startPoint x: 150, startPoint y: 197, endPoint x: 137, endPoint y: 205, distance: 15.1
click at [133, 204] on div "[PERSON_NAME]" at bounding box center [94, 204] width 88 height 10
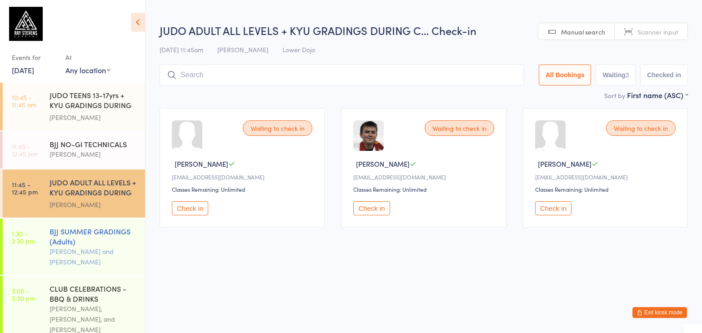
drag, startPoint x: 120, startPoint y: 240, endPoint x: 138, endPoint y: 241, distance: 17.8
click at [120, 240] on div "BJJ SUMMER GRADINGS (Adults)" at bounding box center [94, 236] width 88 height 20
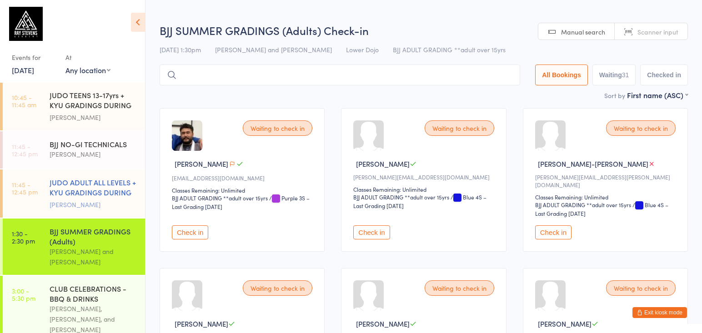
click at [87, 208] on div "[PERSON_NAME]" at bounding box center [94, 204] width 88 height 10
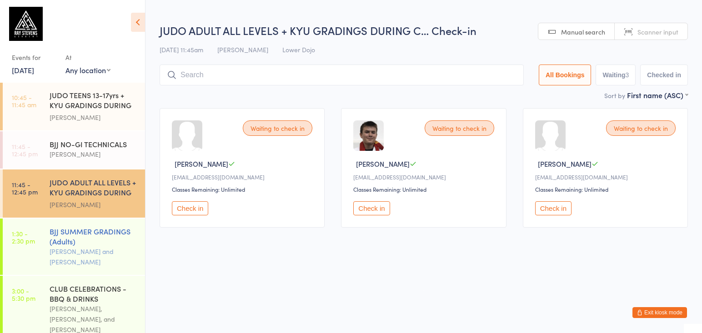
drag, startPoint x: 93, startPoint y: 230, endPoint x: 99, endPoint y: 229, distance: 5.7
click at [93, 230] on div "BJJ SUMMER GRADINGS (Adults)" at bounding box center [94, 236] width 88 height 20
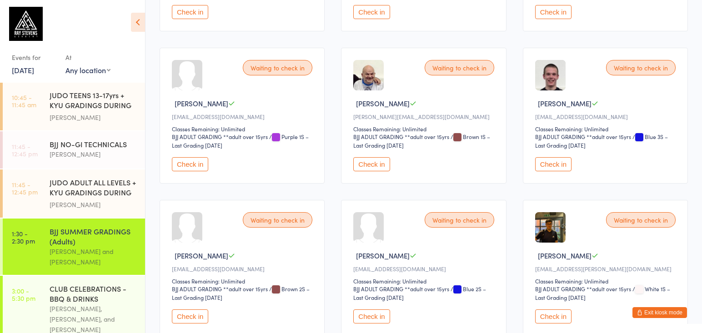
scroll to position [830, 0]
drag, startPoint x: 22, startPoint y: 63, endPoint x: 31, endPoint y: 69, distance: 10.5
click at [22, 63] on div "Events for" at bounding box center [34, 57] width 45 height 15
click at [34, 71] on link "[DATE]" at bounding box center [23, 70] width 22 height 10
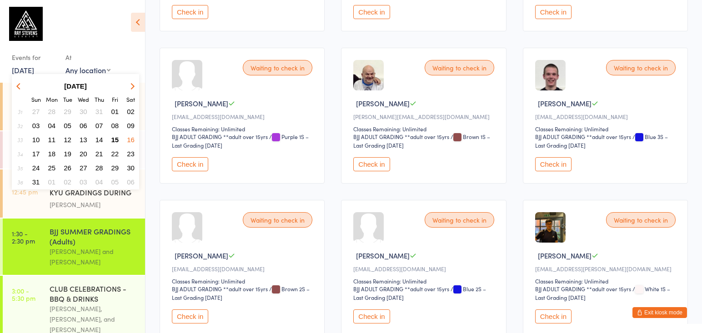
click at [113, 138] on span "15" at bounding box center [115, 140] width 8 height 8
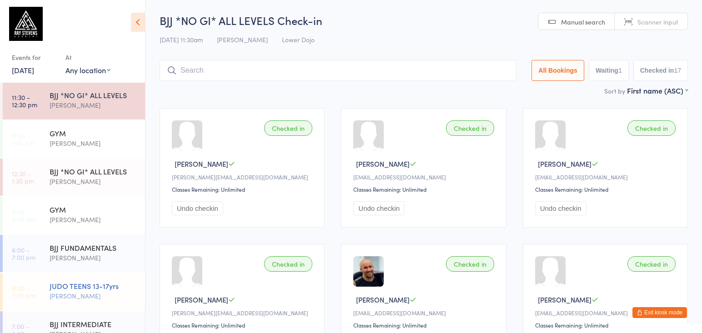
click at [127, 295] on div "[PERSON_NAME]" at bounding box center [94, 296] width 88 height 10
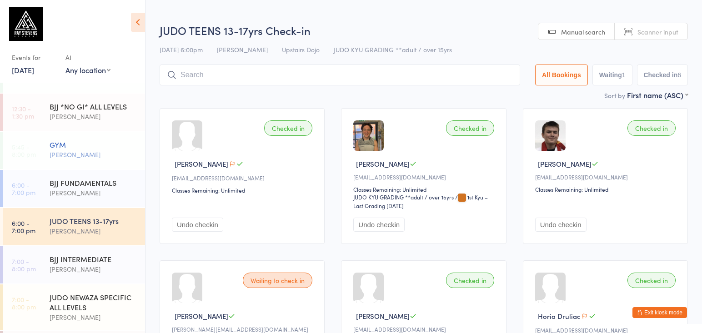
scroll to position [79, 0]
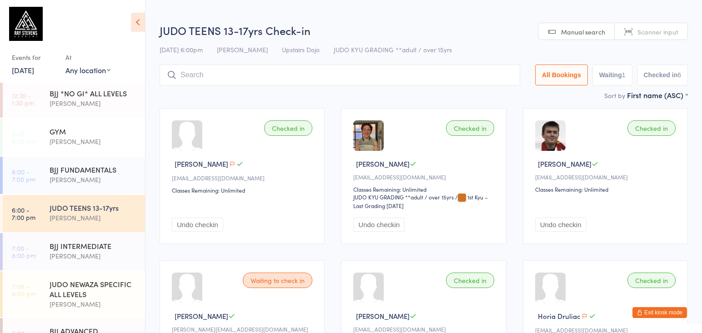
click at [249, 67] on input "search" at bounding box center [340, 75] width 360 height 21
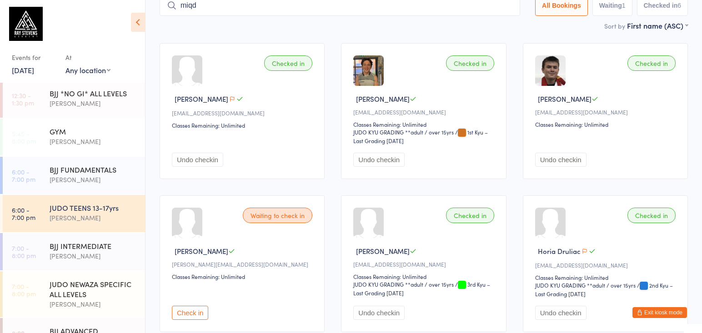
scroll to position [62, 0]
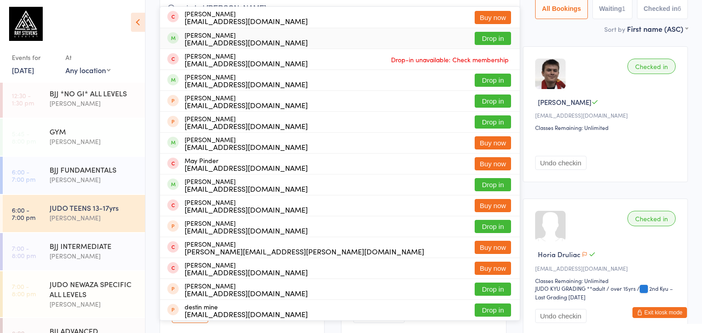
type input "minded [PERSON_NAME]"
click at [498, 39] on button "Drop in" at bounding box center [492, 38] width 36 height 13
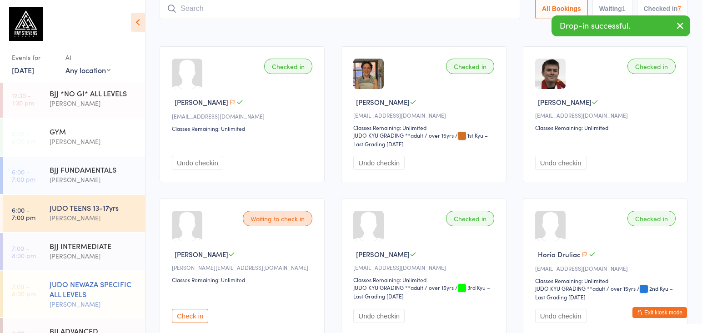
click at [84, 293] on div "JUDO NEWAZA SPECIFIC ALL LEVELS" at bounding box center [94, 289] width 88 height 20
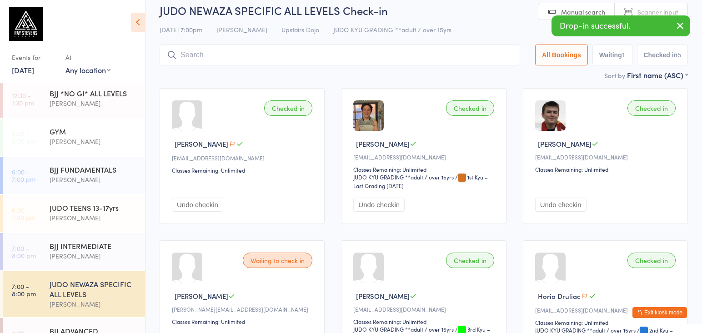
scroll to position [22, 0]
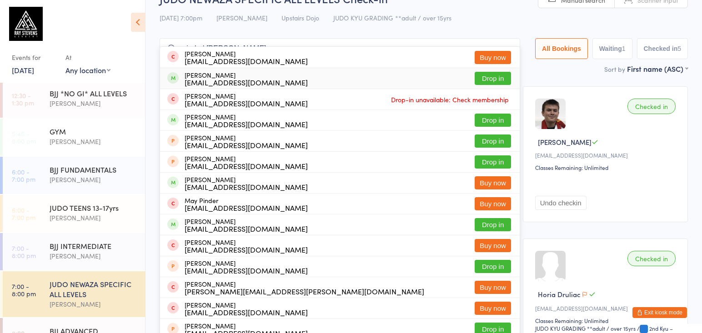
type input "minded [PERSON_NAME]"
click at [488, 83] on button "Drop in" at bounding box center [492, 78] width 36 height 13
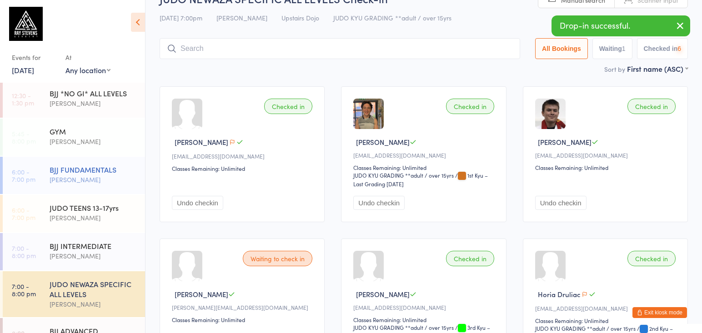
click at [118, 172] on div "BJJ FUNDAMENTALS" at bounding box center [94, 170] width 88 height 10
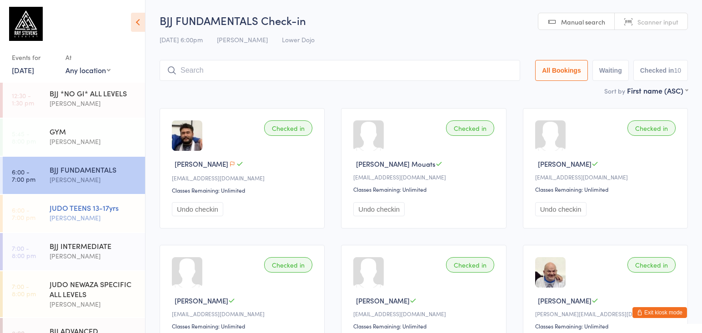
click at [104, 200] on div "JUDO TEENS 13-17yrs [PERSON_NAME]" at bounding box center [97, 213] width 95 height 36
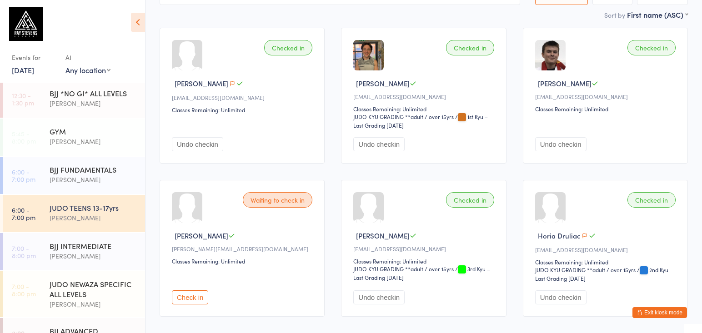
scroll to position [83, 0]
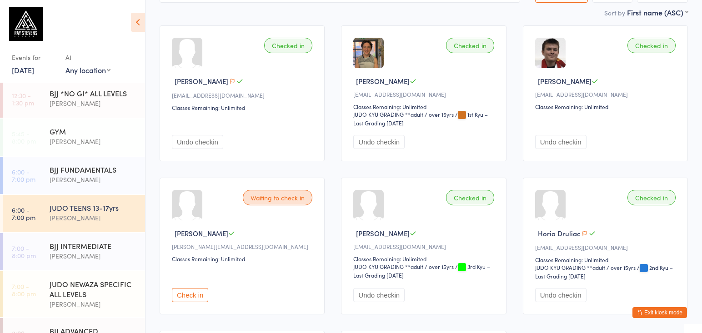
drag, startPoint x: 206, startPoint y: 293, endPoint x: 189, endPoint y: 315, distance: 27.5
click at [206, 293] on button "Check in" at bounding box center [190, 295] width 36 height 14
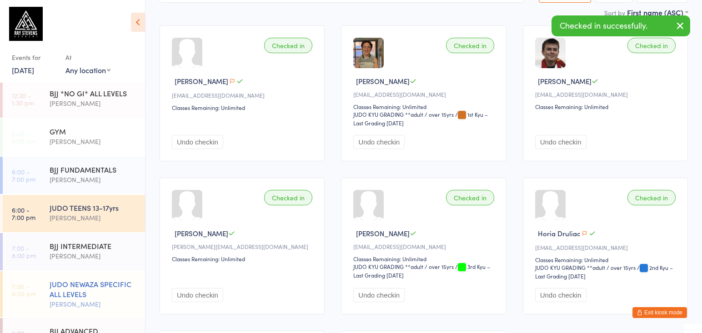
click at [104, 307] on div "[PERSON_NAME]" at bounding box center [94, 304] width 88 height 10
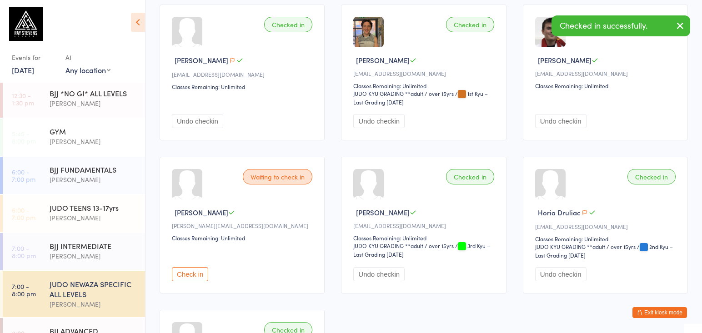
scroll to position [105, 0]
drag, startPoint x: 192, startPoint y: 280, endPoint x: 124, endPoint y: 234, distance: 82.2
click at [191, 280] on button "Check in" at bounding box center [190, 273] width 36 height 14
click at [105, 221] on div "[PERSON_NAME]" at bounding box center [94, 218] width 88 height 10
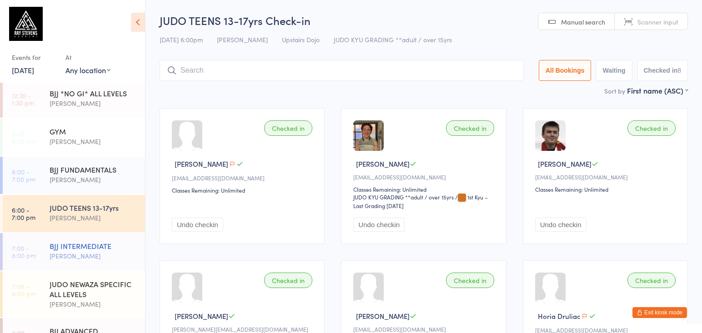
click at [118, 249] on div "BJJ INTERMEDIATE" at bounding box center [94, 246] width 88 height 10
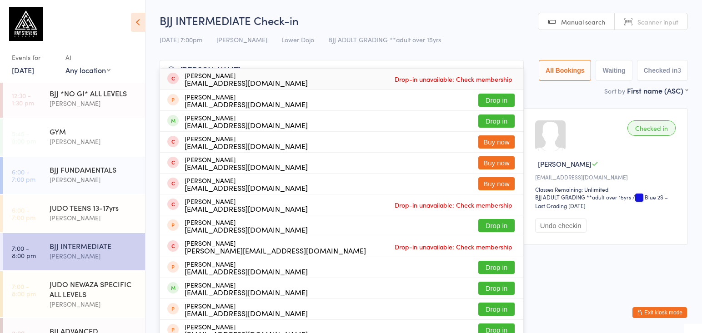
drag, startPoint x: 493, startPoint y: 125, endPoint x: 254, endPoint y: 52, distance: 249.7
click at [254, 52] on div "BJJ INTERMEDIATE Check-in [DATE] 7:00pm [PERSON_NAME] Lower Dojo BJJ ADULT GRAD…" at bounding box center [424, 49] width 528 height 73
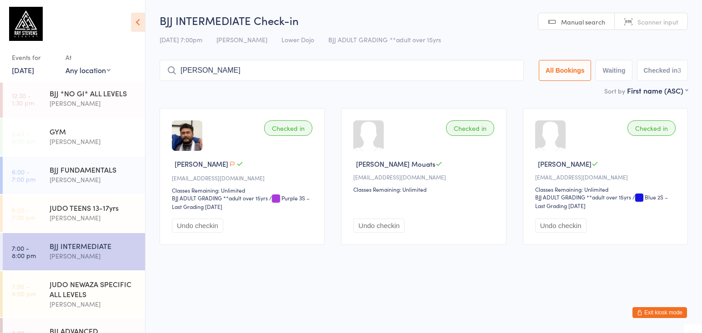
click at [259, 67] on input "[PERSON_NAME]" at bounding box center [342, 70] width 364 height 21
type input "[PERSON_NAME]"
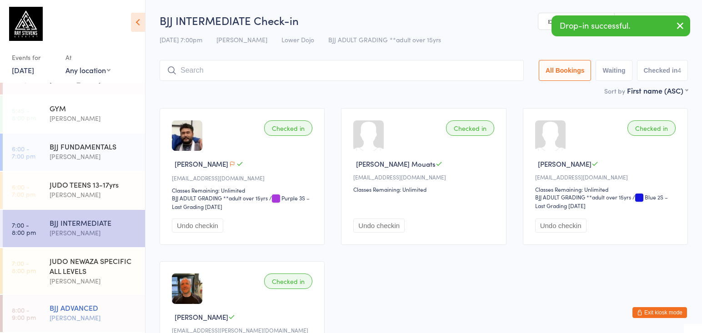
scroll to position [102, 0]
click at [118, 308] on div "BJJ ADVANCED" at bounding box center [94, 308] width 88 height 10
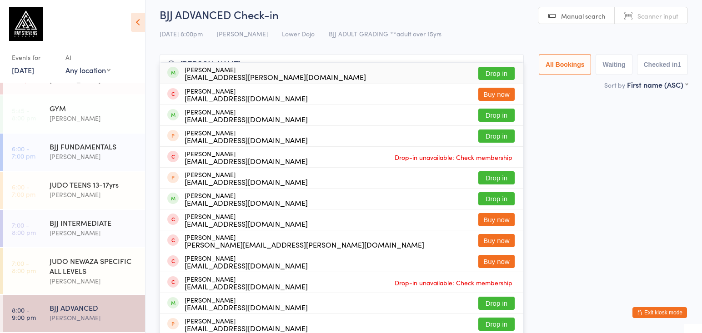
type input "[PERSON_NAME]"
click at [486, 74] on button "Drop in" at bounding box center [496, 73] width 36 height 13
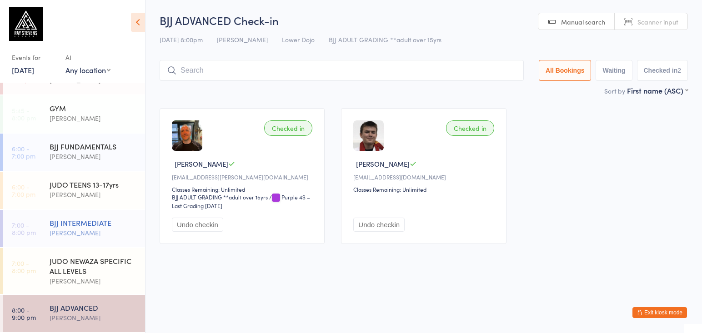
click at [59, 214] on div "BJJ INTERMEDIATE [PERSON_NAME]" at bounding box center [97, 228] width 95 height 36
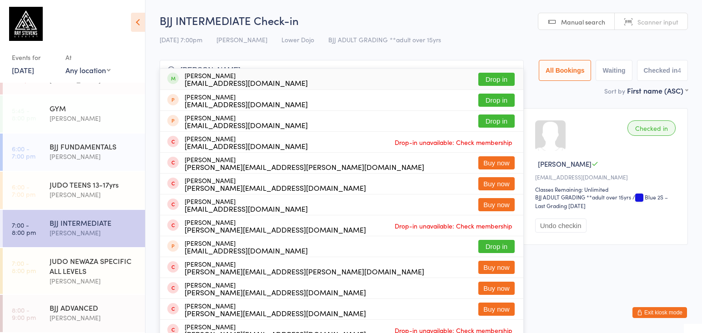
type input "[PERSON_NAME]"
click at [494, 73] on button "Drop in" at bounding box center [496, 79] width 36 height 13
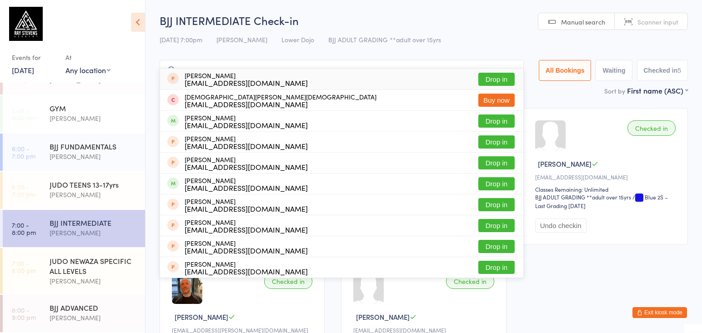
type input "m"
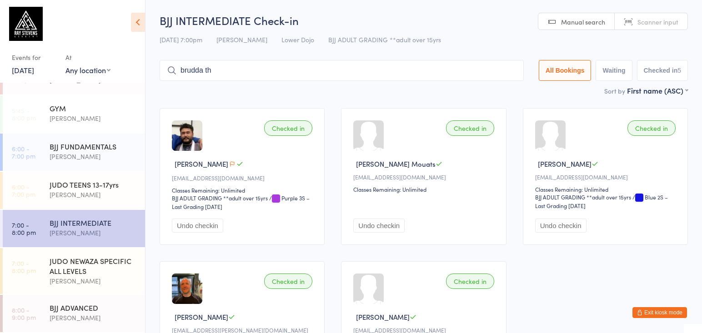
type input "brudda tha"
click at [514, 67] on input "brudda tha" at bounding box center [342, 70] width 364 height 21
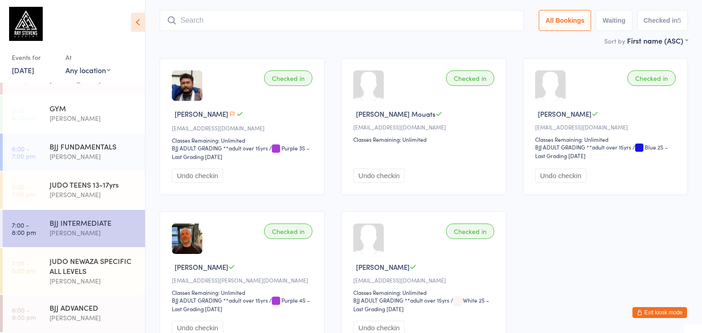
scroll to position [50, 0]
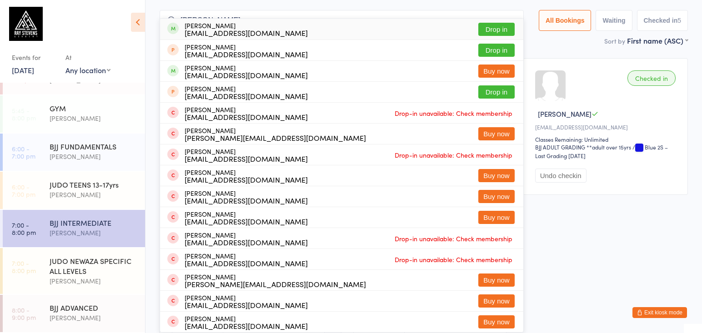
type input "[PERSON_NAME]"
drag, startPoint x: 493, startPoint y: 31, endPoint x: 194, endPoint y: 271, distance: 382.7
click at [492, 32] on button "Drop in" at bounding box center [496, 29] width 36 height 13
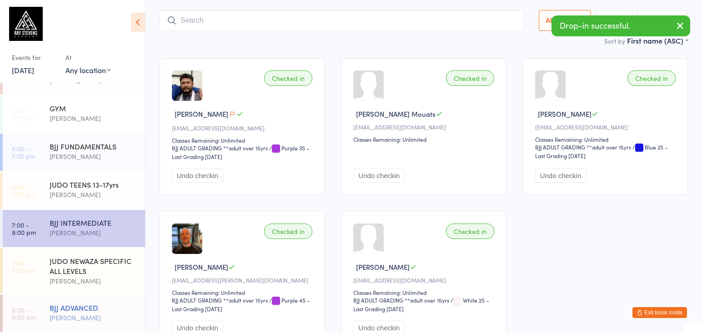
click at [109, 306] on div "BJJ ADVANCED" at bounding box center [94, 308] width 88 height 10
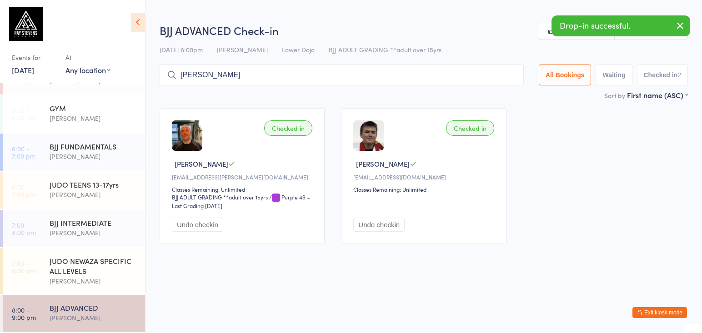
type input "[PERSON_NAME]"
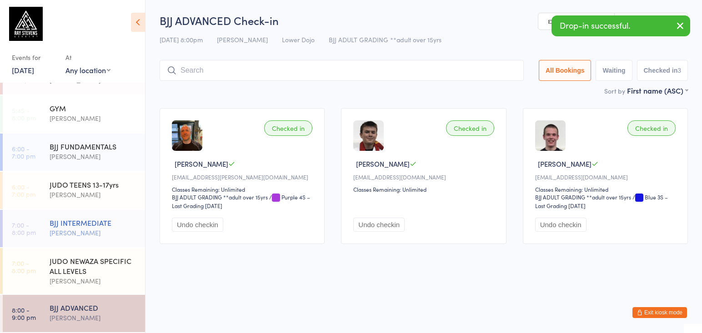
click at [87, 237] on div "[PERSON_NAME]" at bounding box center [94, 233] width 88 height 10
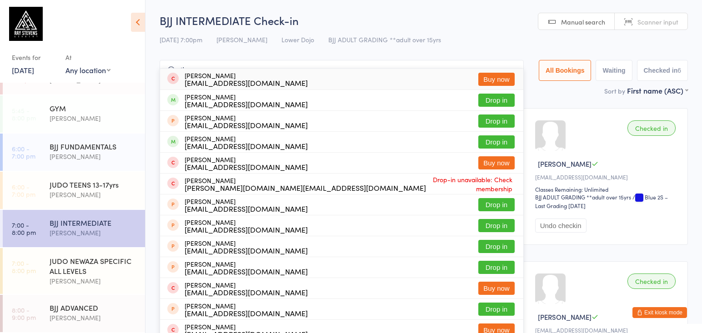
type input "t"
